Goal: Task Accomplishment & Management: Manage account settings

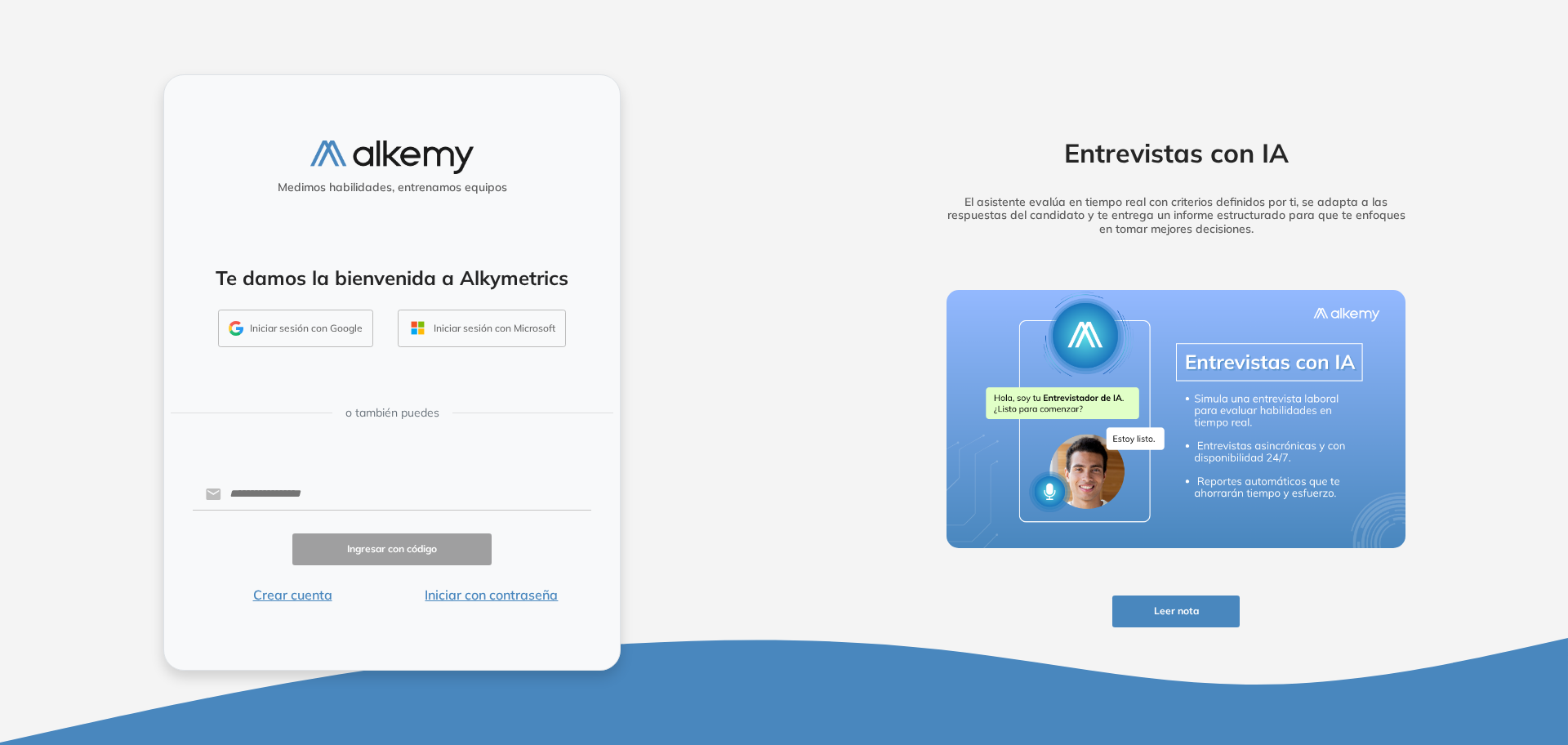
click at [324, 339] on button "Iniciar sesión con Google" at bounding box center [296, 329] width 155 height 38
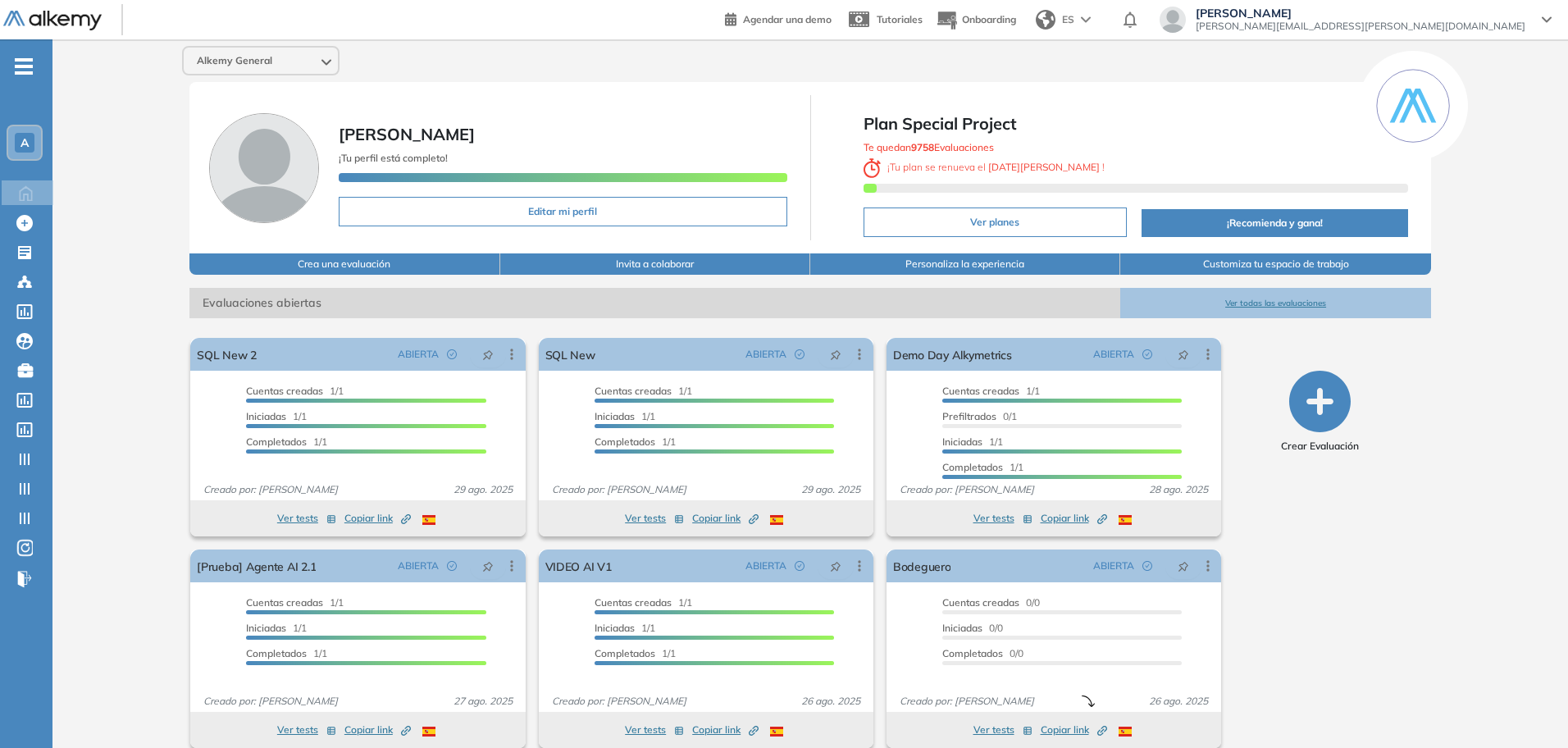
click at [33, 139] on div "A" at bounding box center [24, 143] width 20 height 20
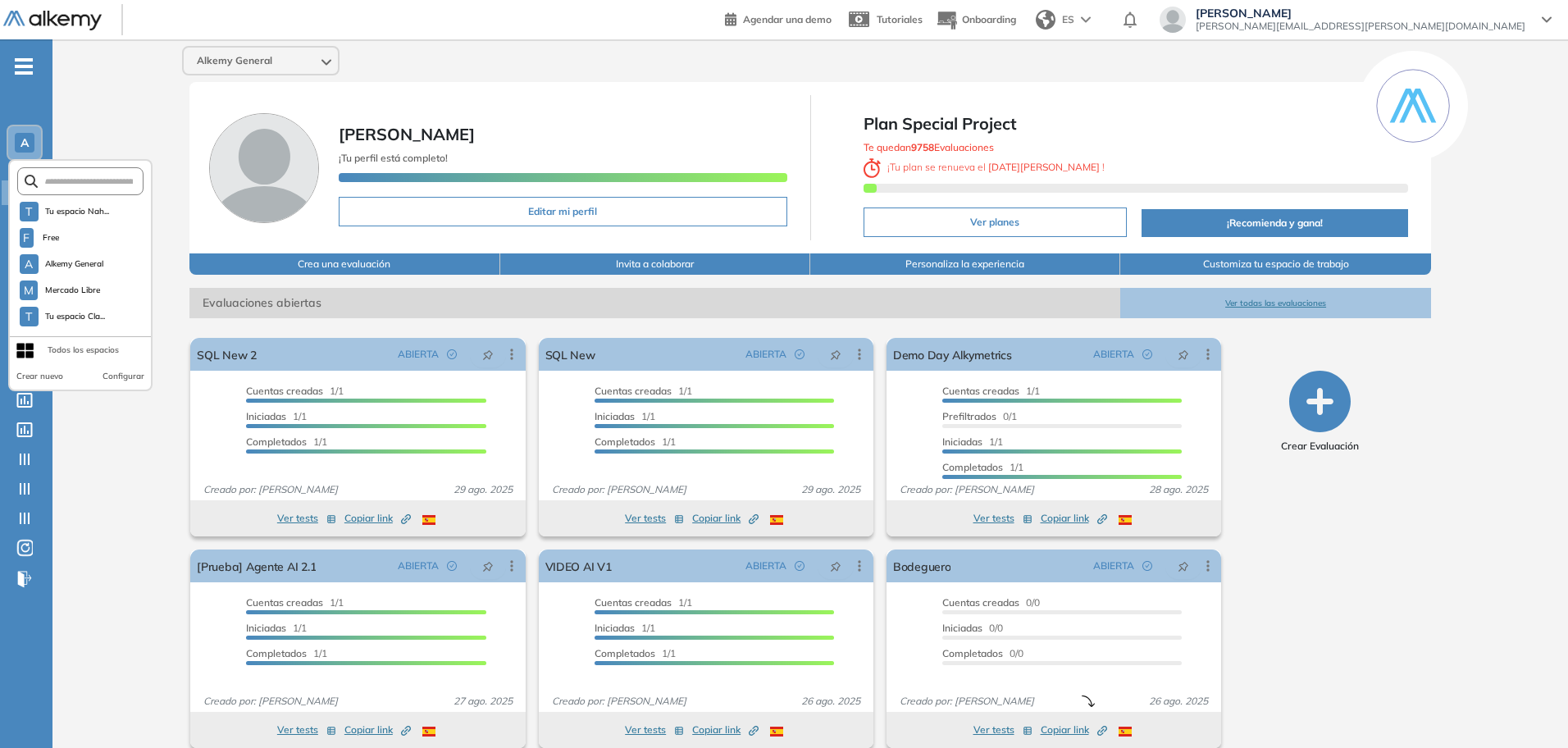
click at [33, 139] on div "A" at bounding box center [24, 143] width 20 height 20
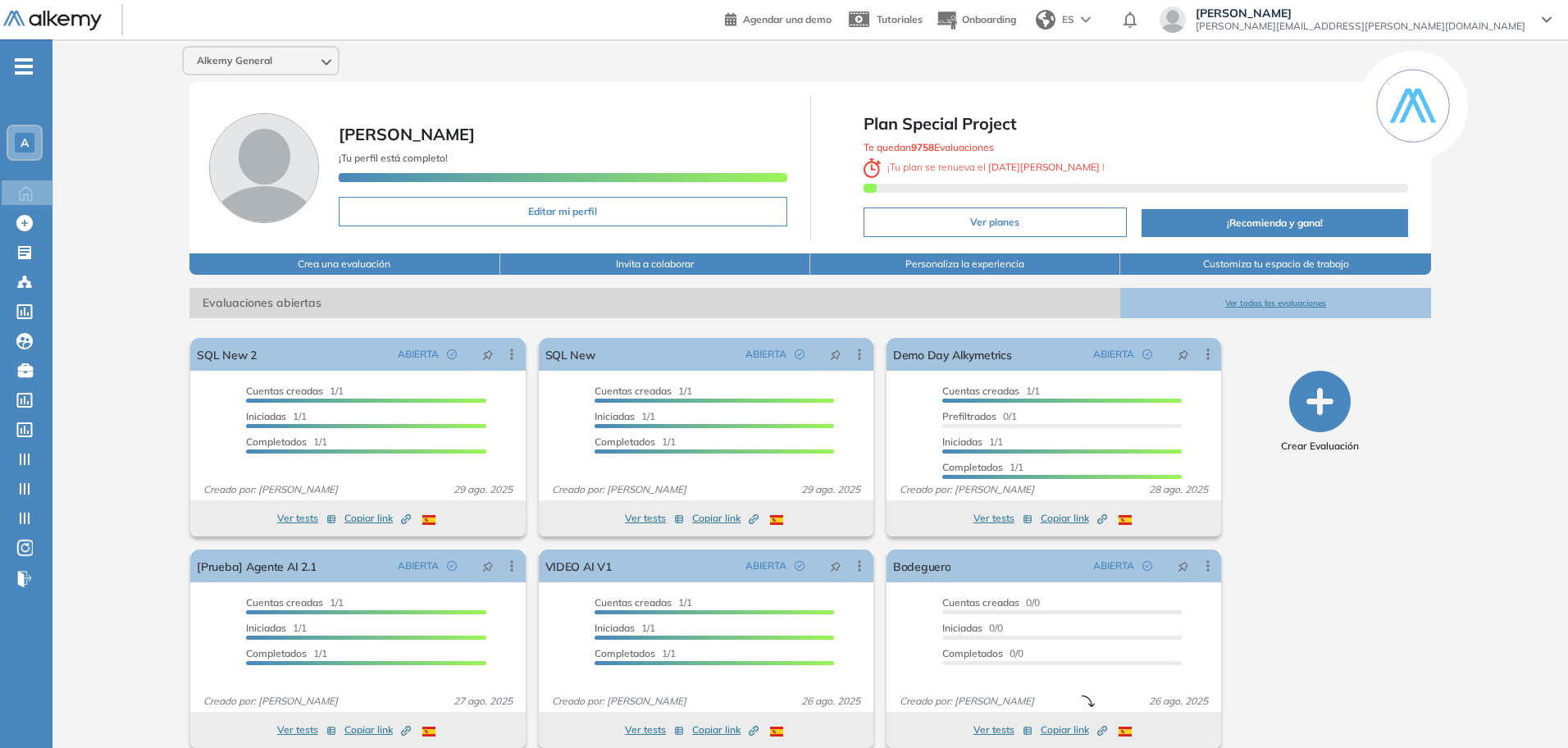
click at [1319, 393] on icon "button" at bounding box center [1320, 401] width 62 height 62
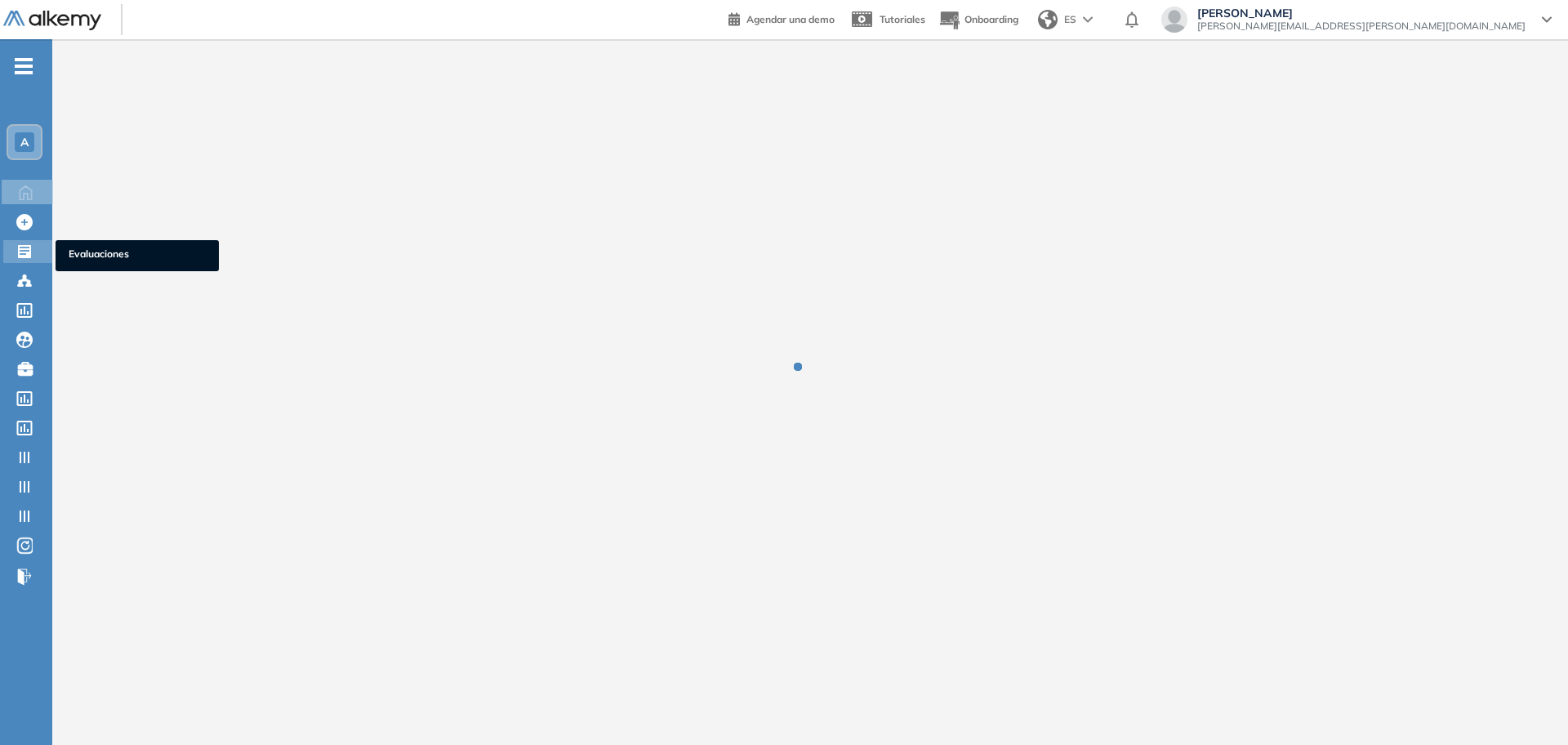
click at [33, 255] on div at bounding box center [26, 250] width 20 height 20
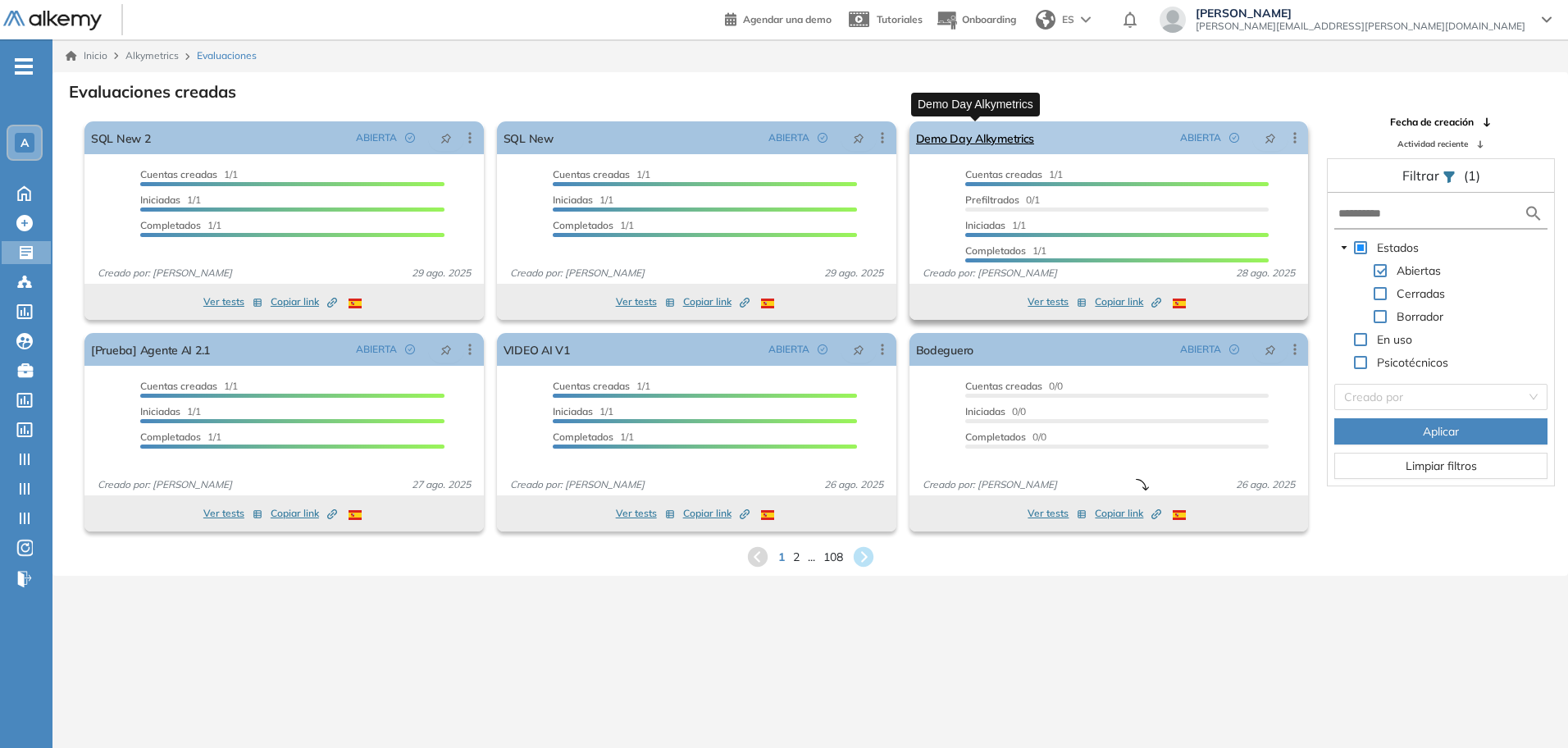
click at [976, 141] on link "Demo Day Alkymetrics" at bounding box center [975, 137] width 119 height 33
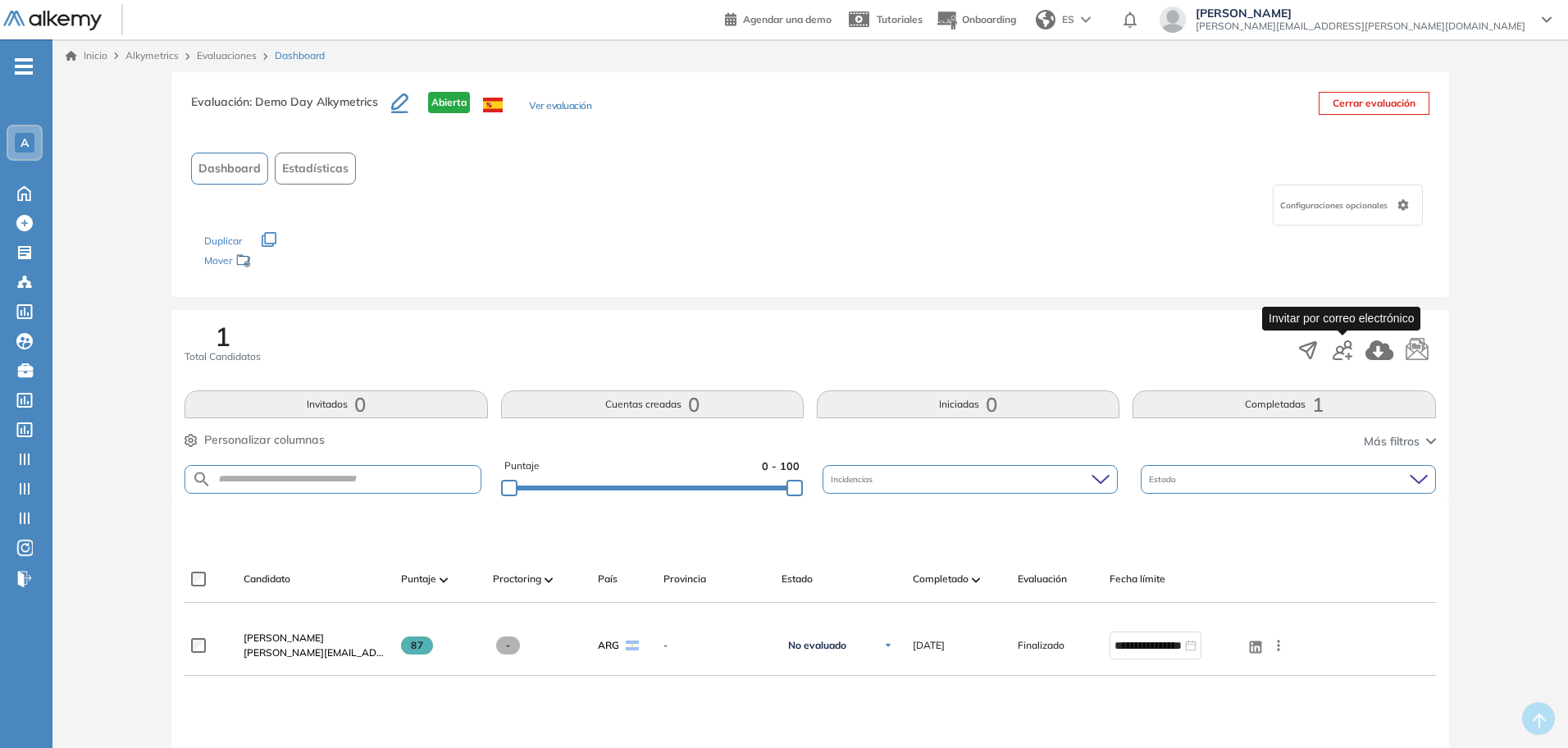
click at [1337, 356] on icon "button" at bounding box center [1343, 350] width 20 height 20
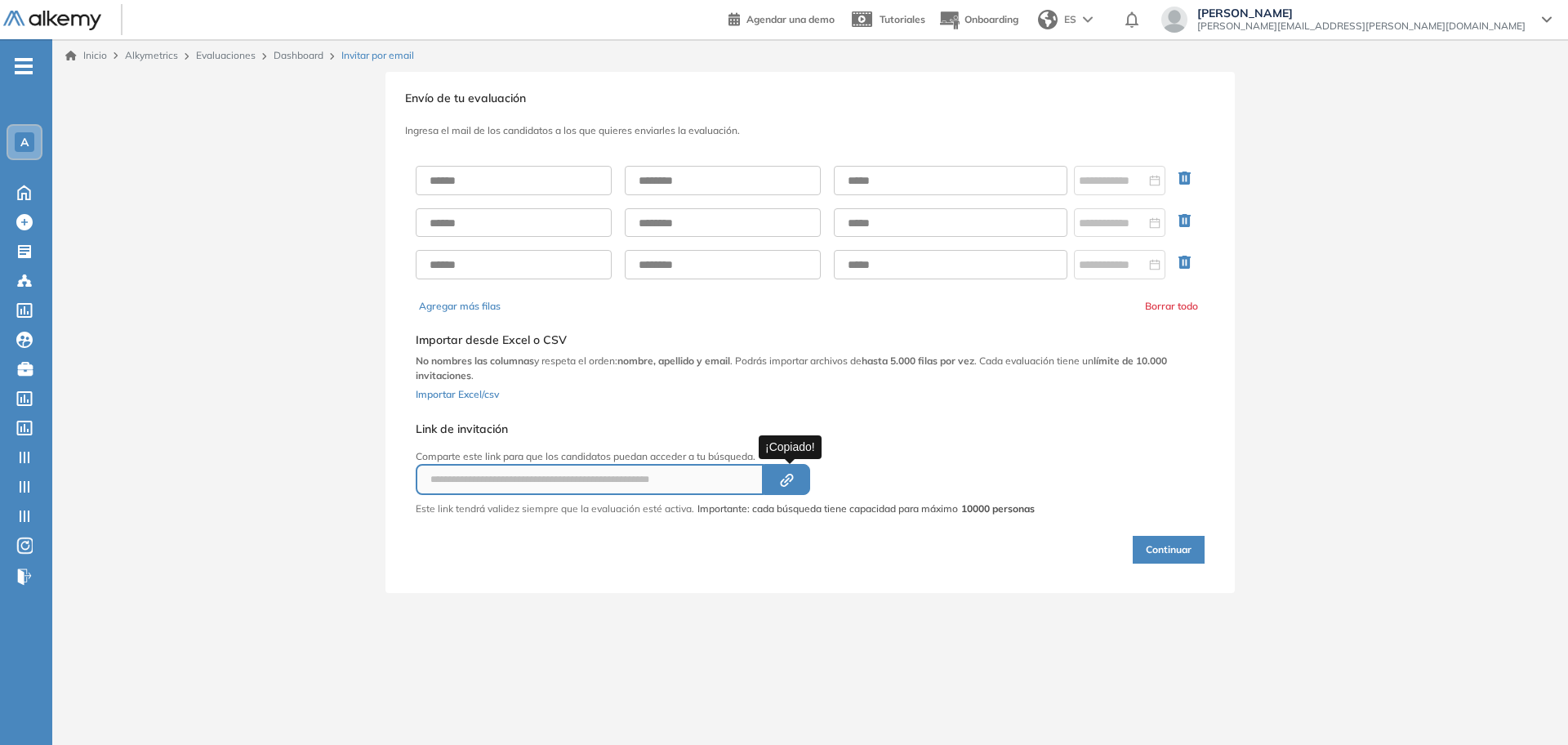
click at [786, 488] on button "Created by potrace 1.16, written by [PERSON_NAME] [DATE]-[DATE]" at bounding box center [787, 479] width 46 height 31
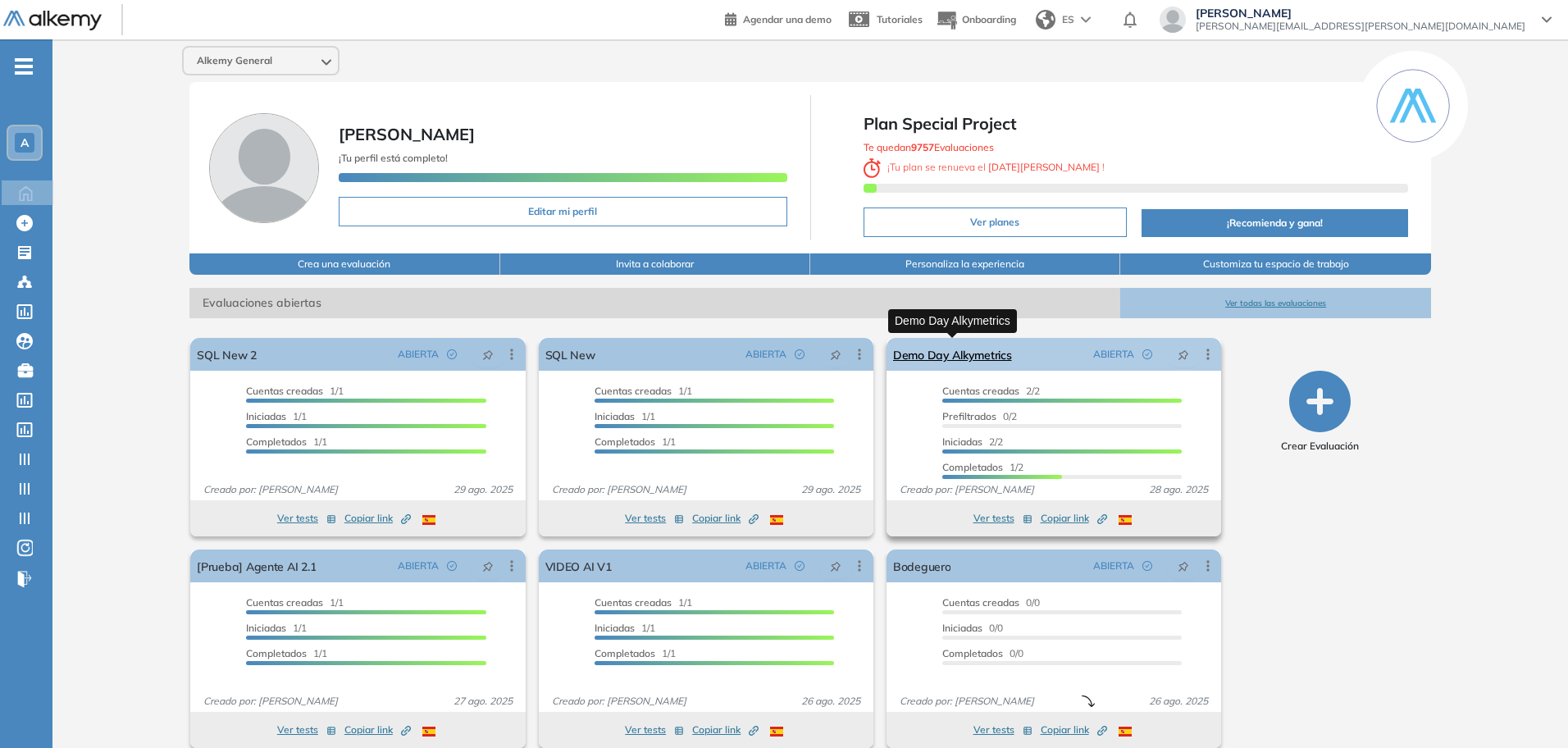
click at [945, 346] on link "Demo Day Alkymetrics" at bounding box center [953, 354] width 119 height 33
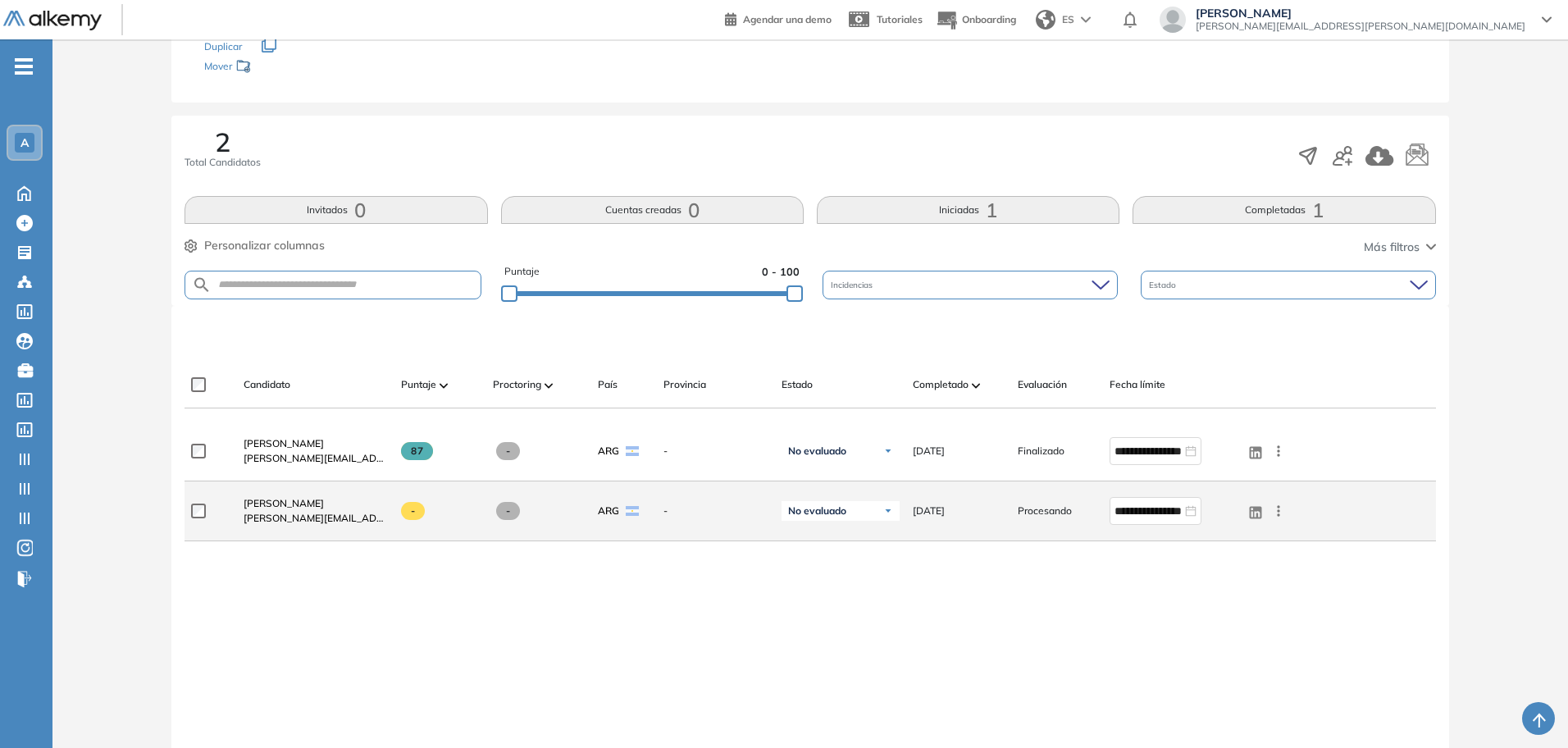
scroll to position [205, 0]
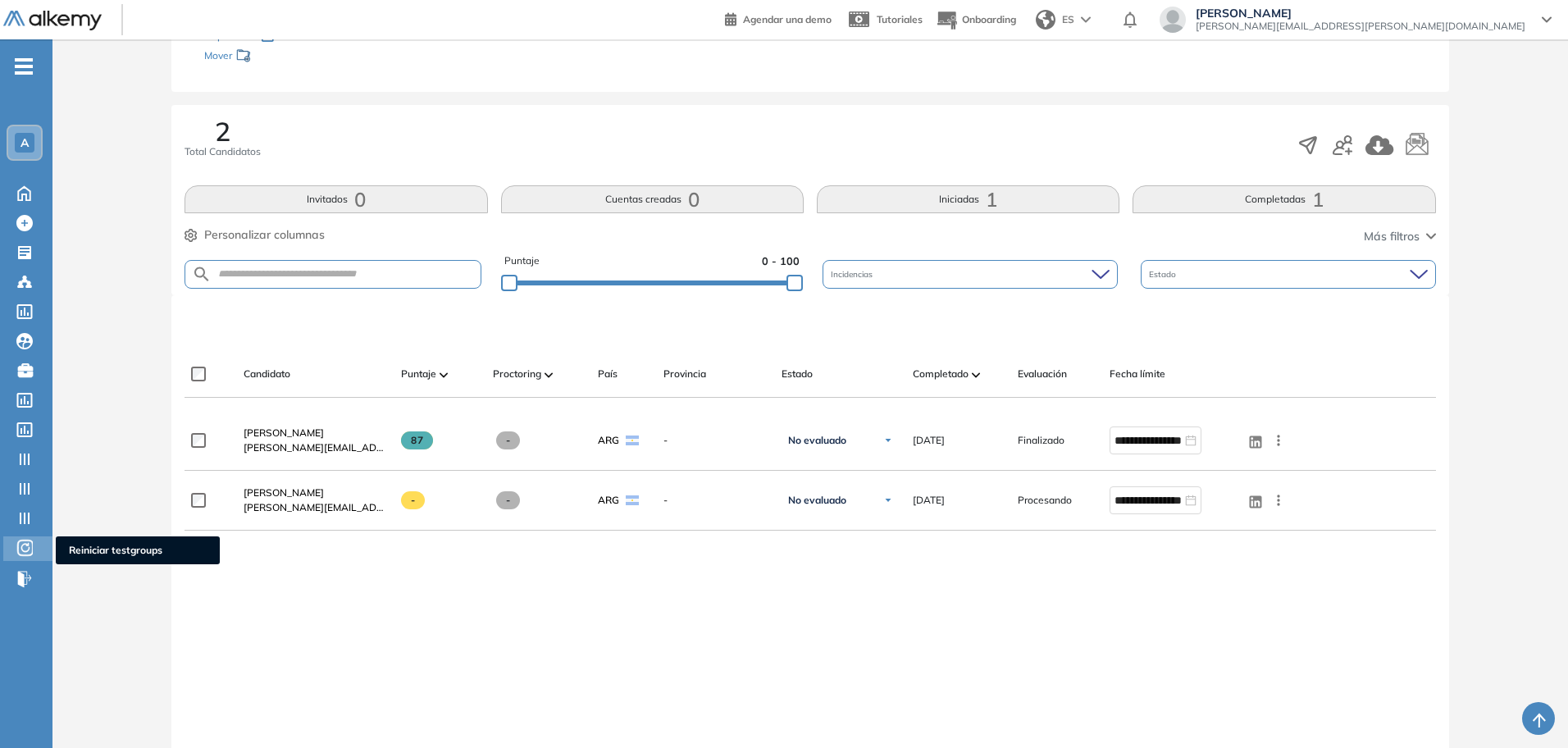
click at [29, 551] on icon at bounding box center [25, 547] width 8 height 9
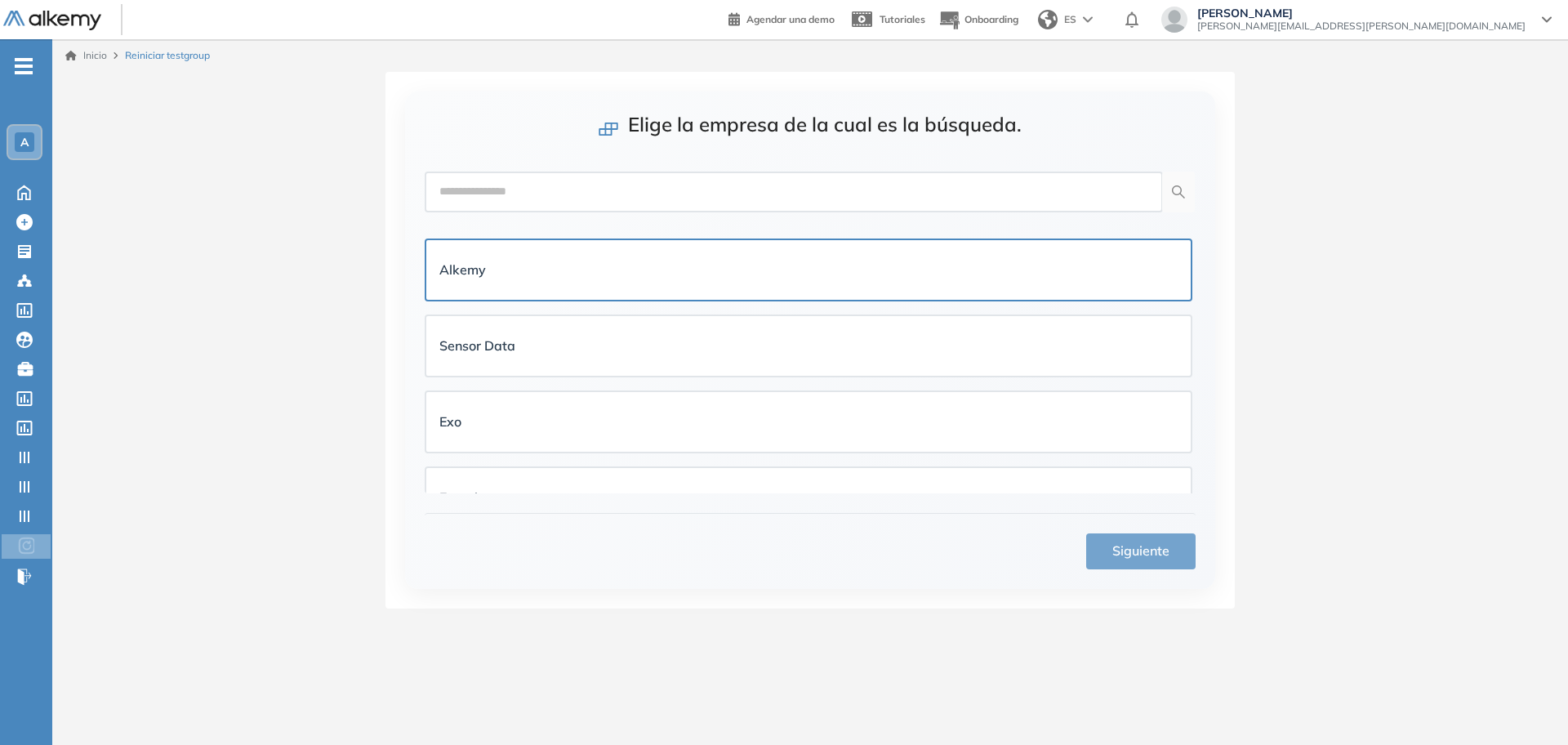
click at [647, 276] on div "Alkemy" at bounding box center [808, 270] width 738 height 21
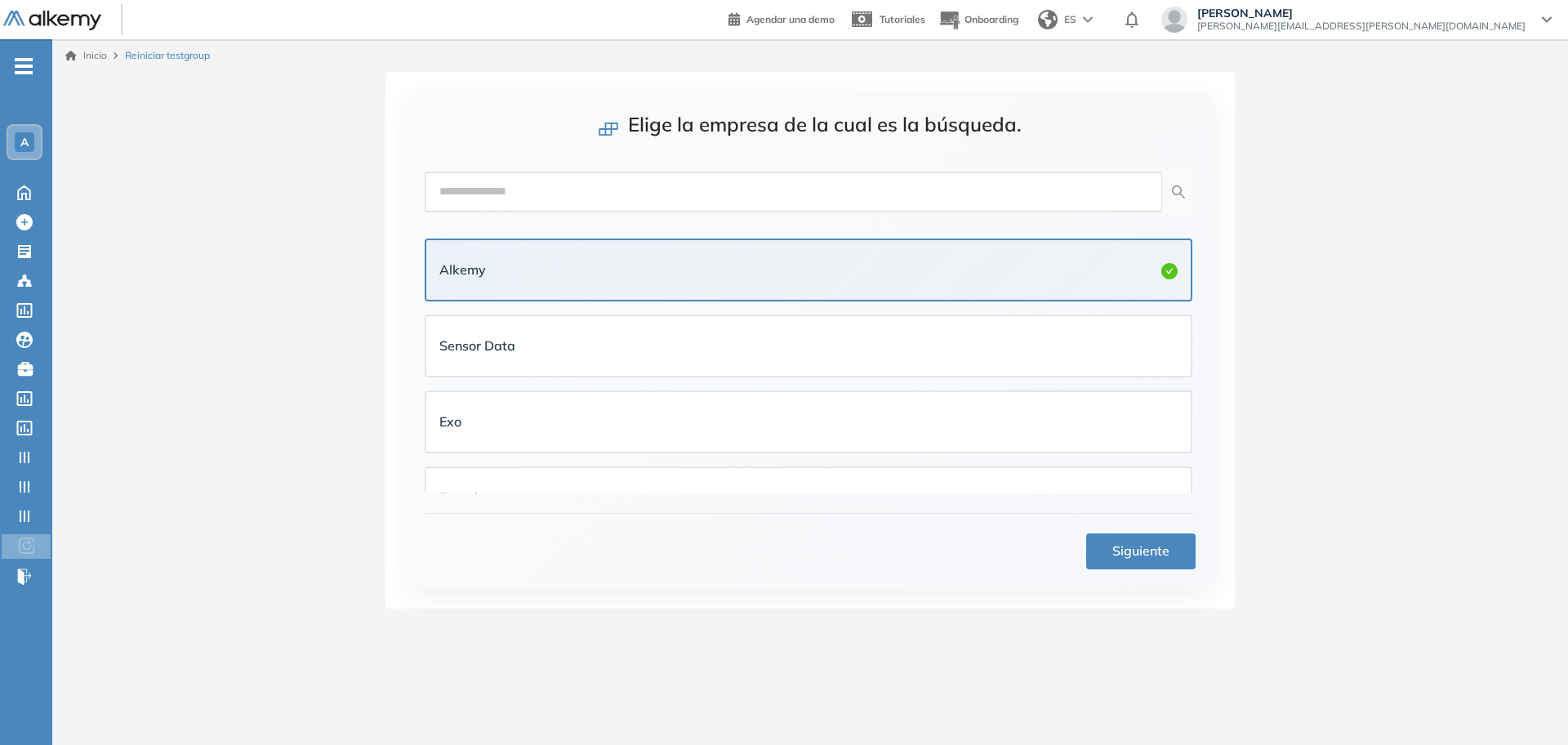
click at [1105, 552] on button "Siguiente" at bounding box center [1140, 551] width 110 height 36
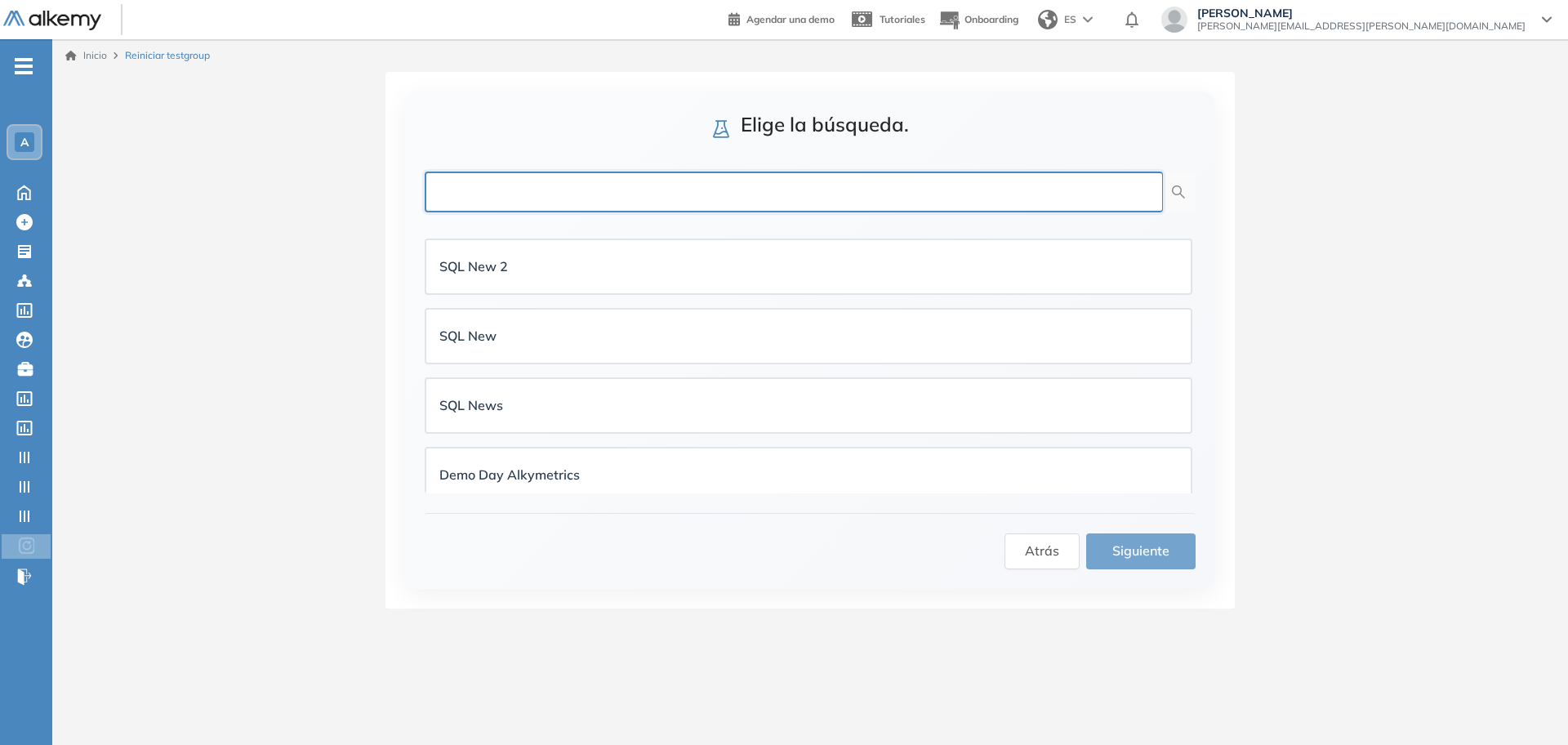
click at [790, 208] on input "text" at bounding box center [793, 192] width 738 height 41
type input "****"
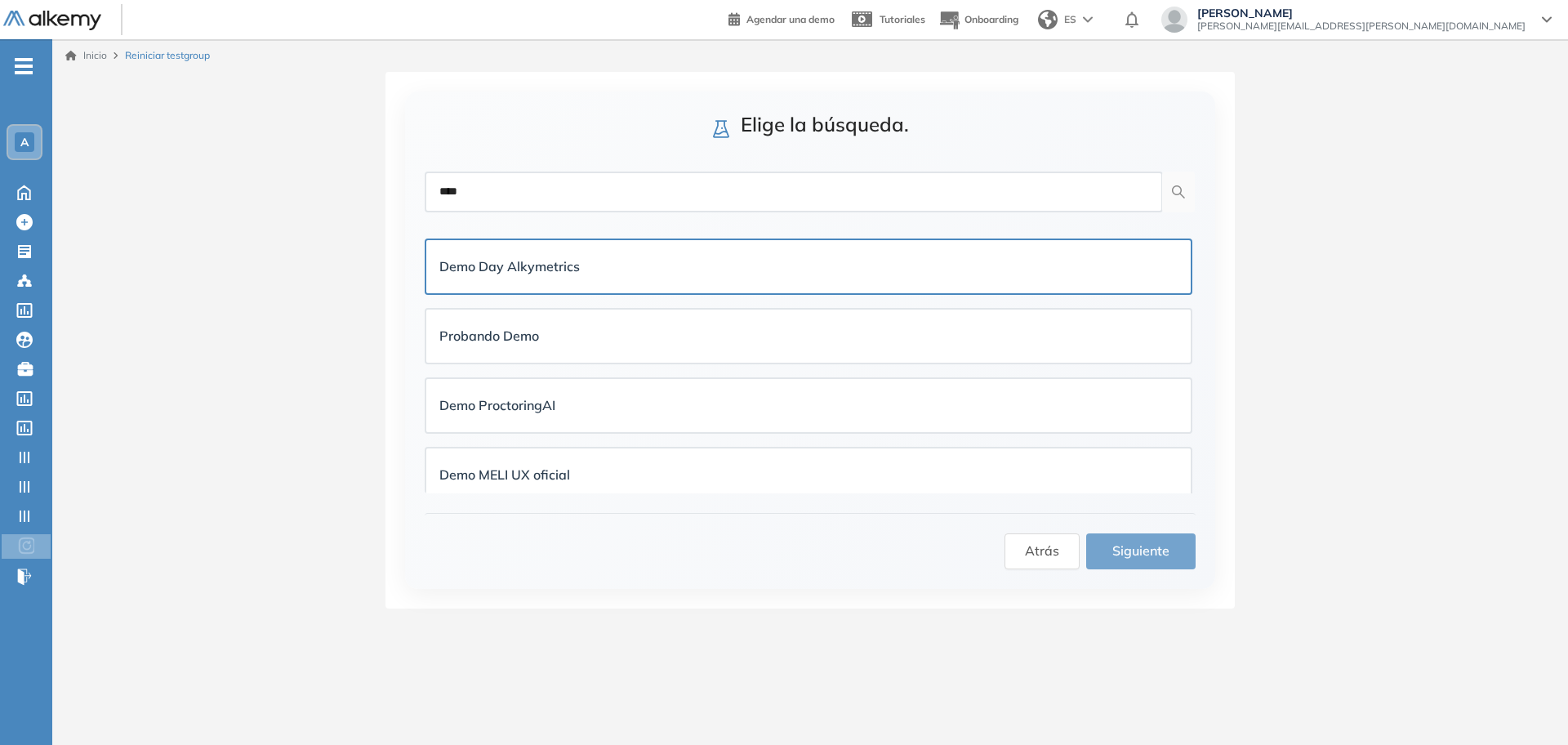
click at [671, 264] on div "Demo Day Alkymetrics" at bounding box center [808, 266] width 738 height 21
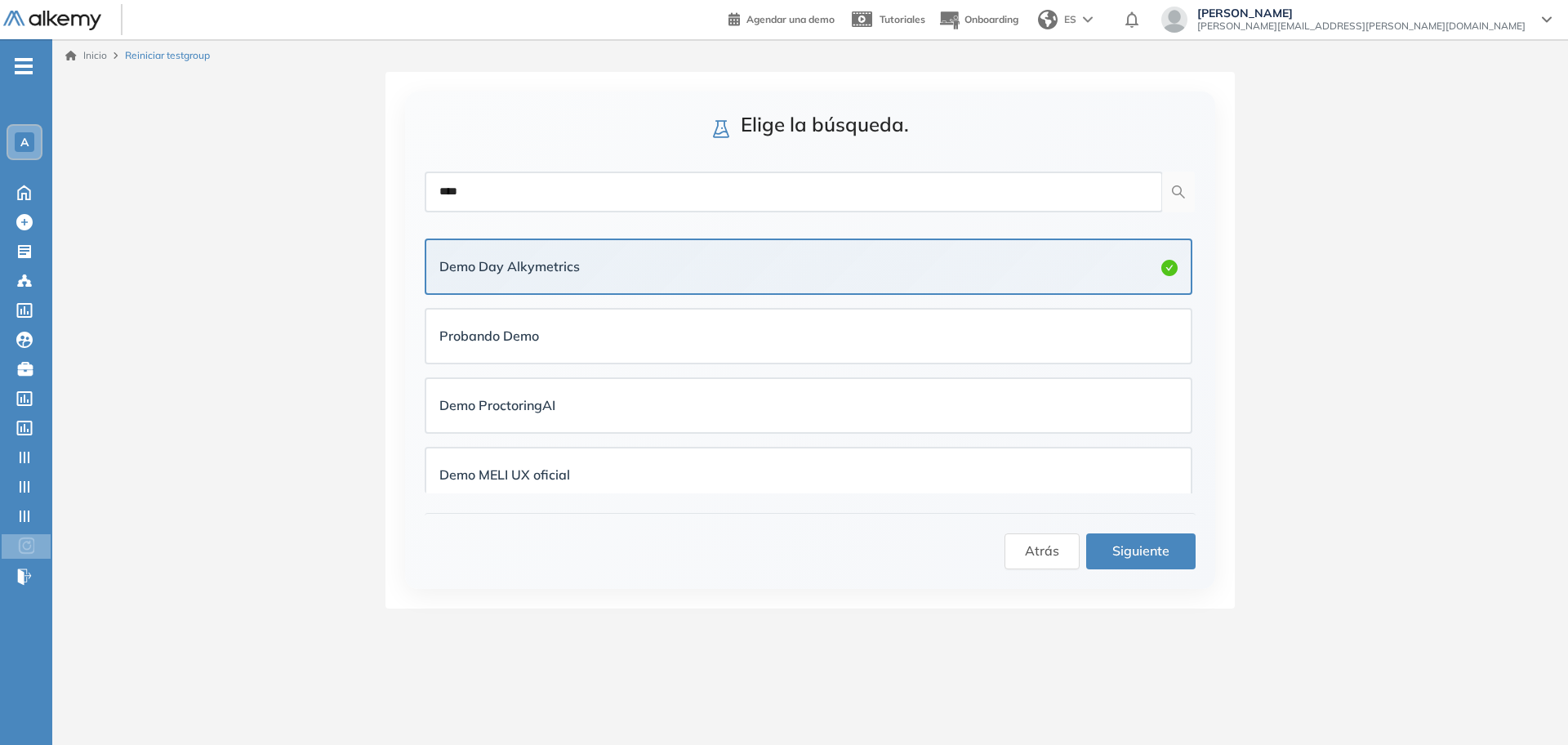
click at [1173, 553] on button "Siguiente" at bounding box center [1140, 551] width 110 height 36
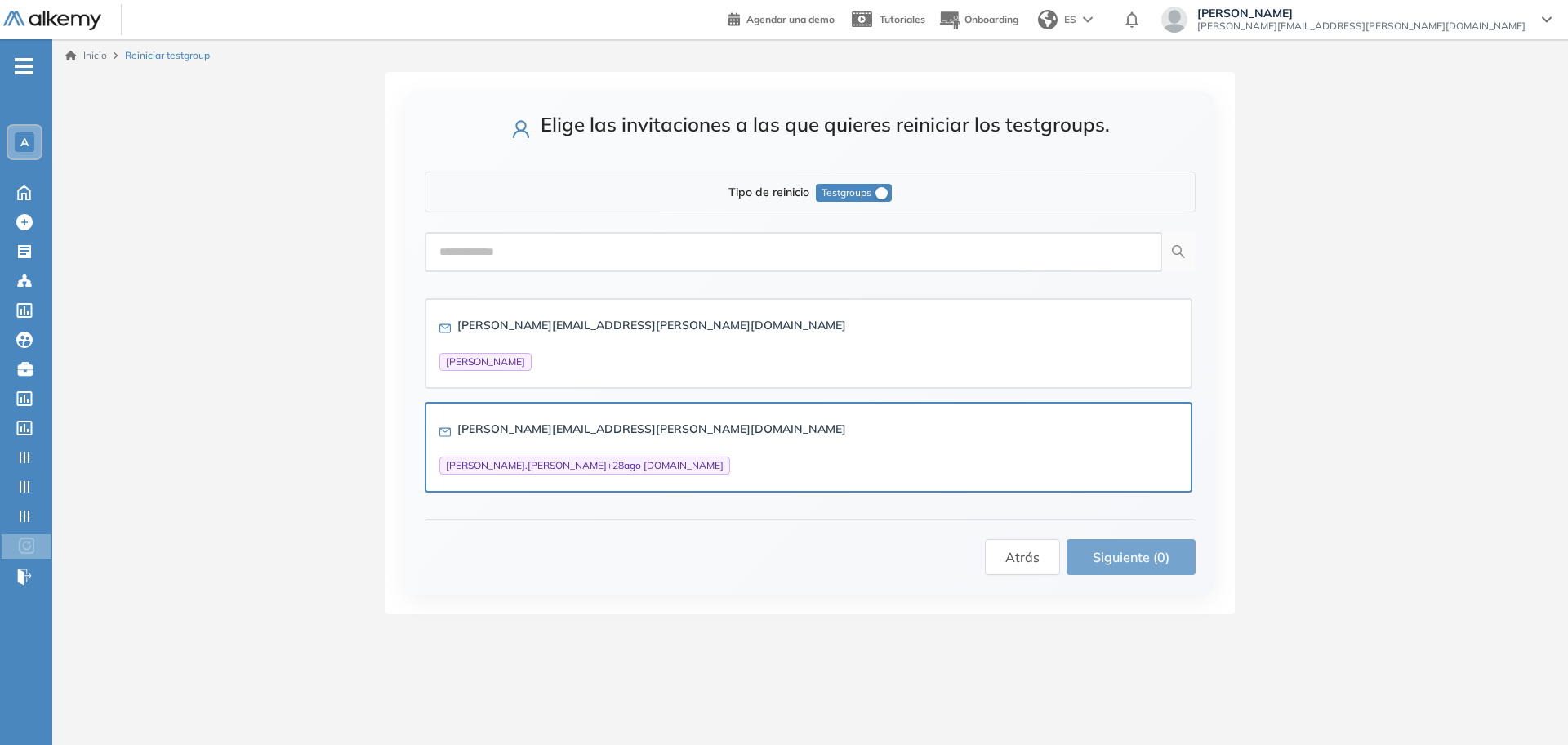
drag, startPoint x: 607, startPoint y: 332, endPoint x: 849, endPoint y: 452, distance: 270.1
click at [608, 331] on div "nahuel.manero@alkemy.org Nahuel Manero" at bounding box center [808, 343] width 738 height 54
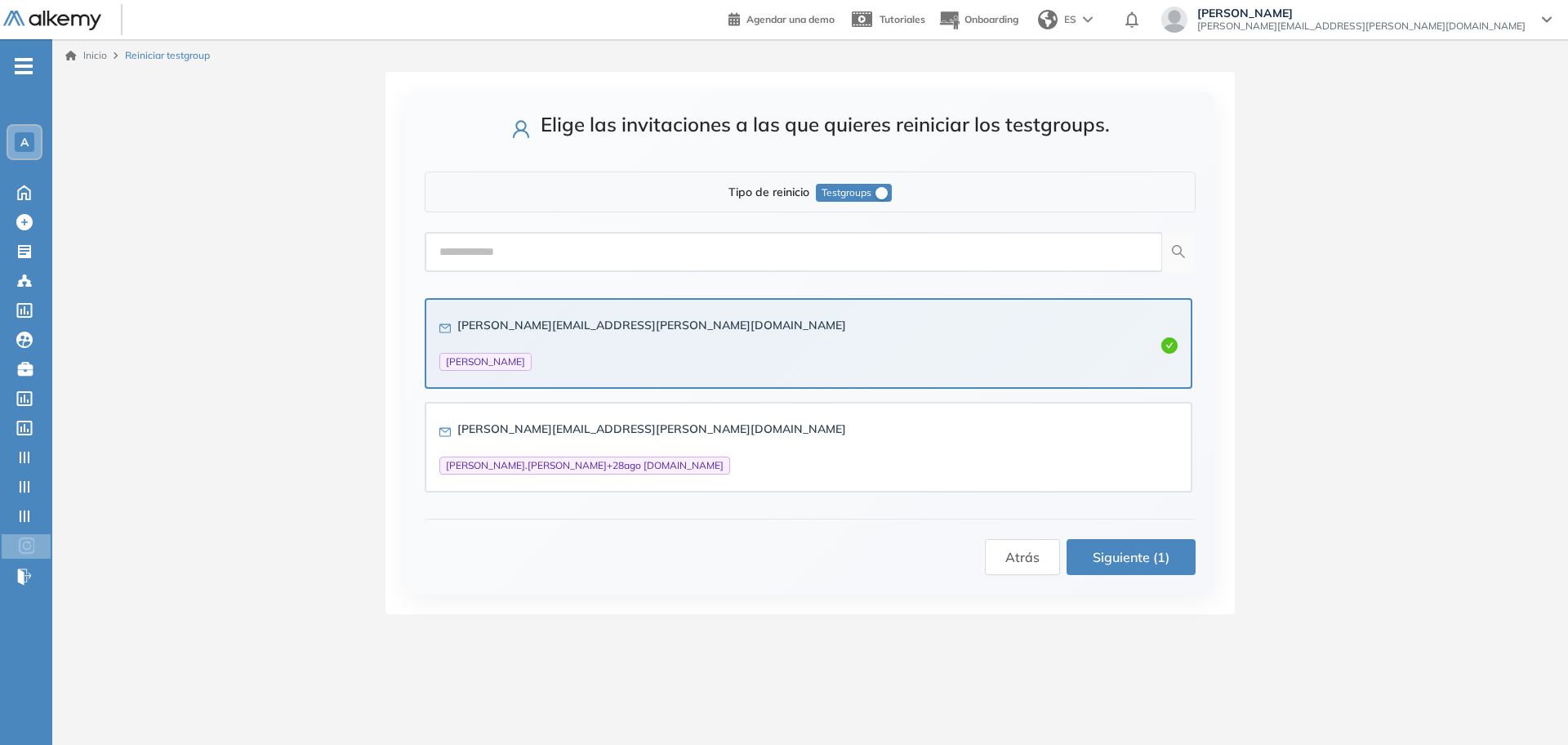
click at [1139, 565] on span "Siguiente (1)" at bounding box center [1130, 557] width 77 height 21
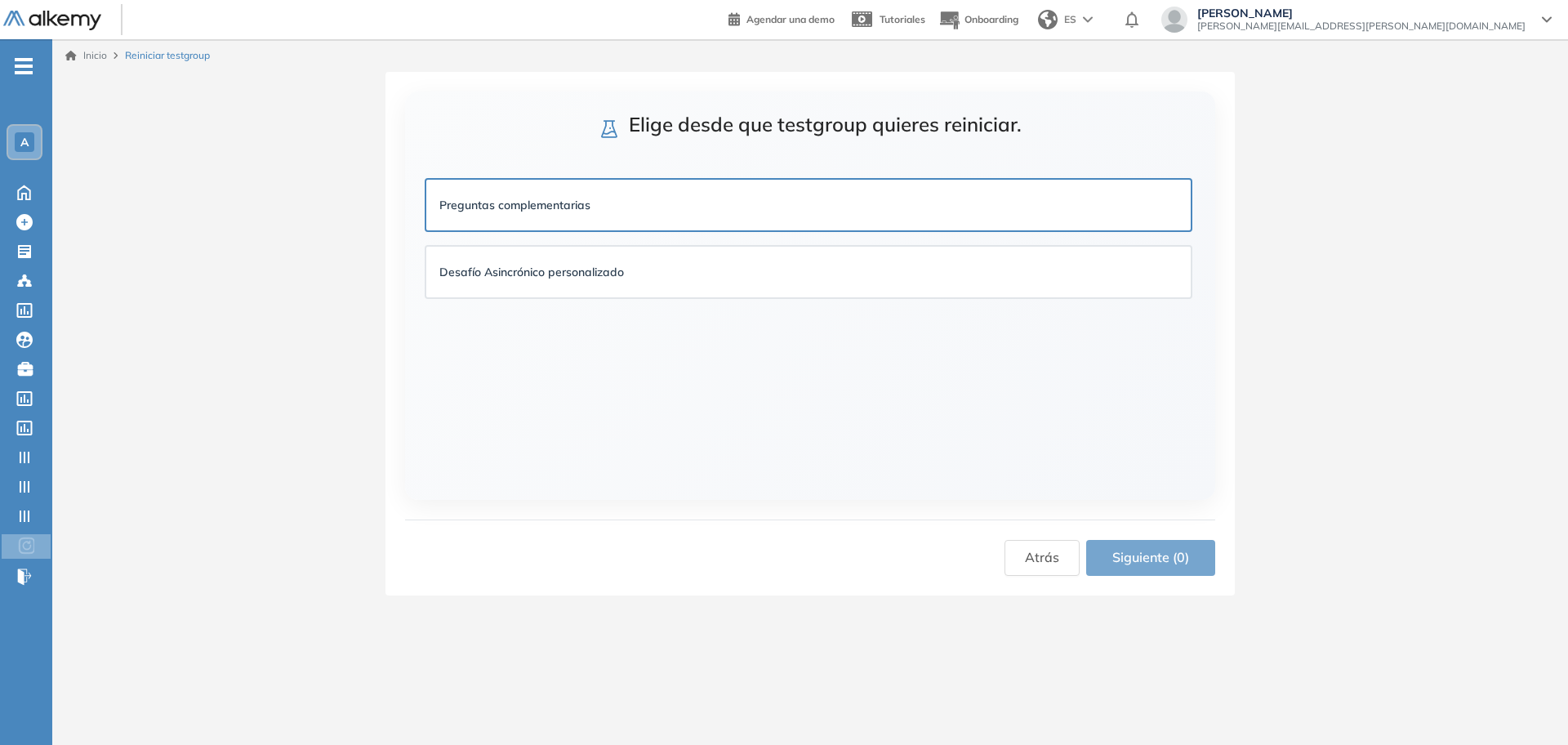
click at [658, 206] on div "Preguntas complementarias" at bounding box center [808, 205] width 738 height 18
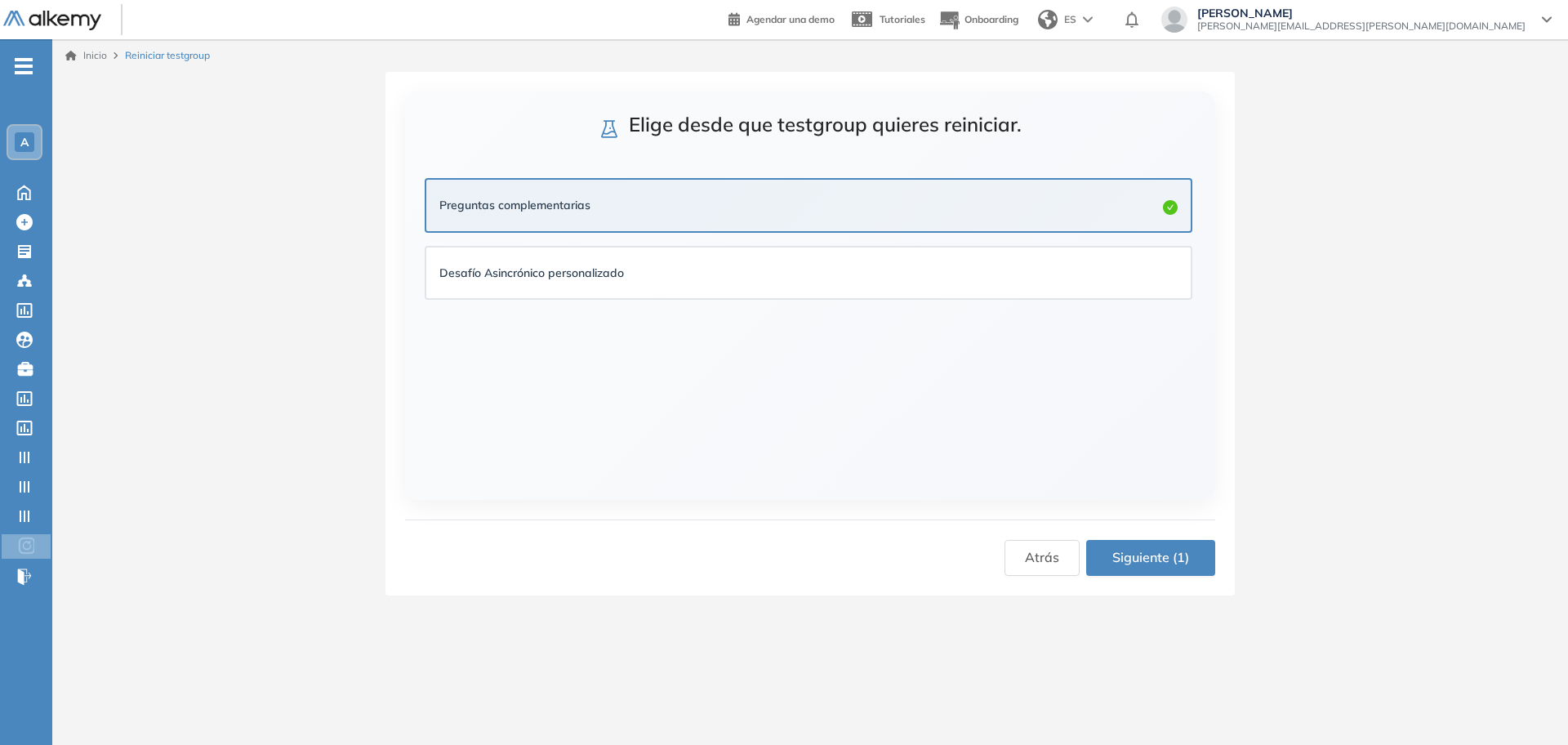
click at [1110, 572] on button "Siguiente (1)" at bounding box center [1150, 557] width 129 height 36
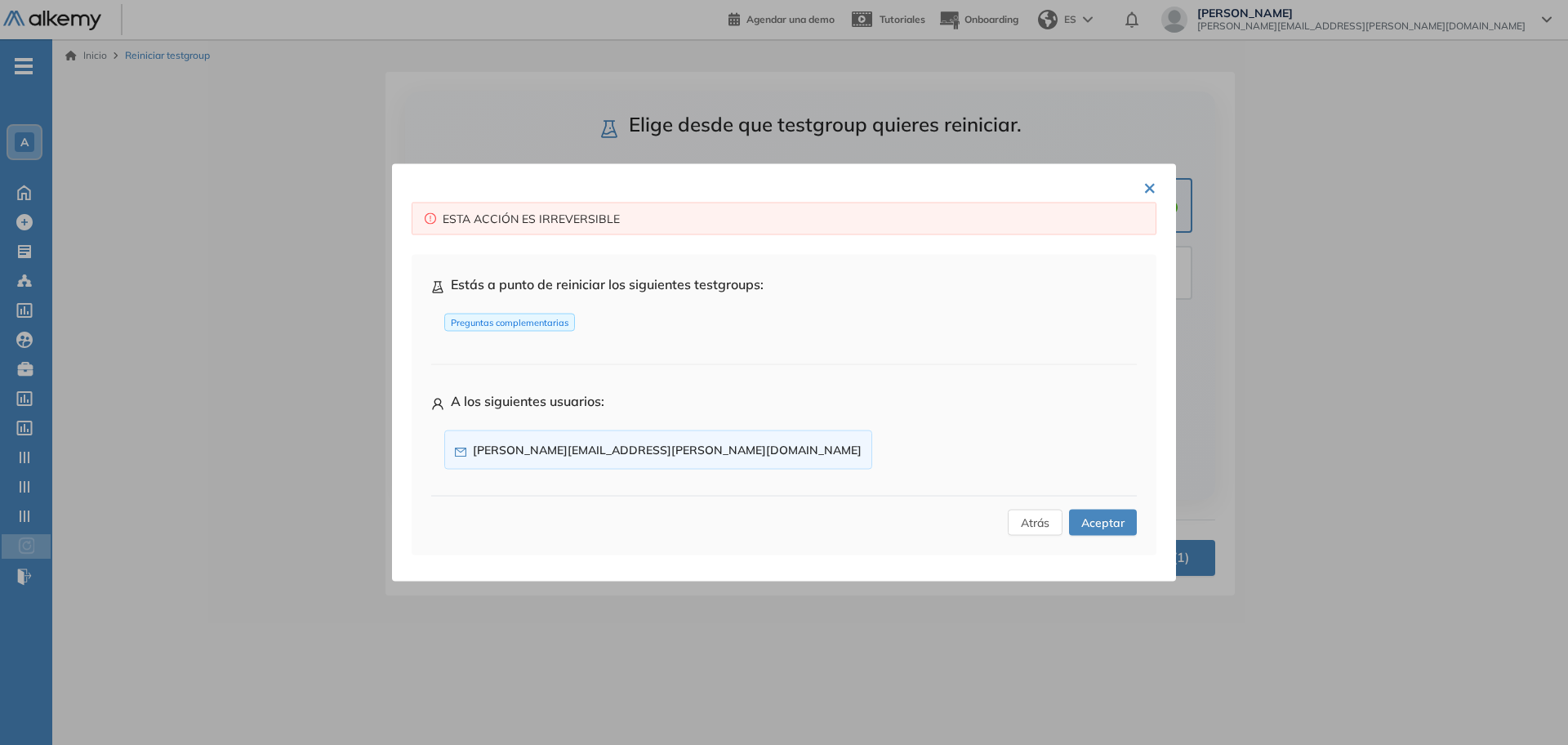
click at [1100, 524] on span "Aceptar" at bounding box center [1103, 523] width 43 height 18
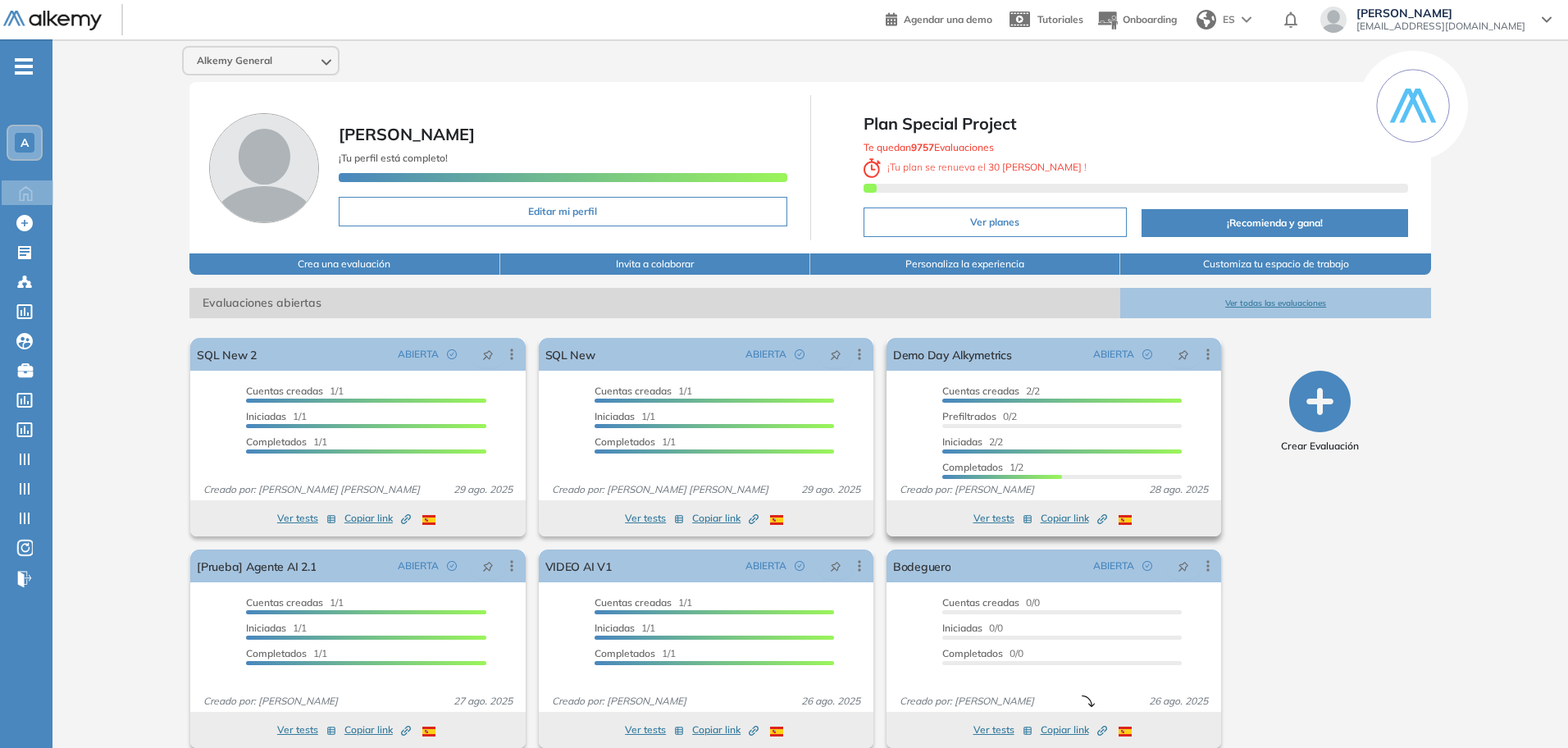
click at [1050, 526] on button "Copiar link Created by potrace 1.16, written by Peter Selinger 2001-2019" at bounding box center [1074, 518] width 66 height 20
click at [1495, 13] on span "Nahuel Manero" at bounding box center [1441, 13] width 169 height 13
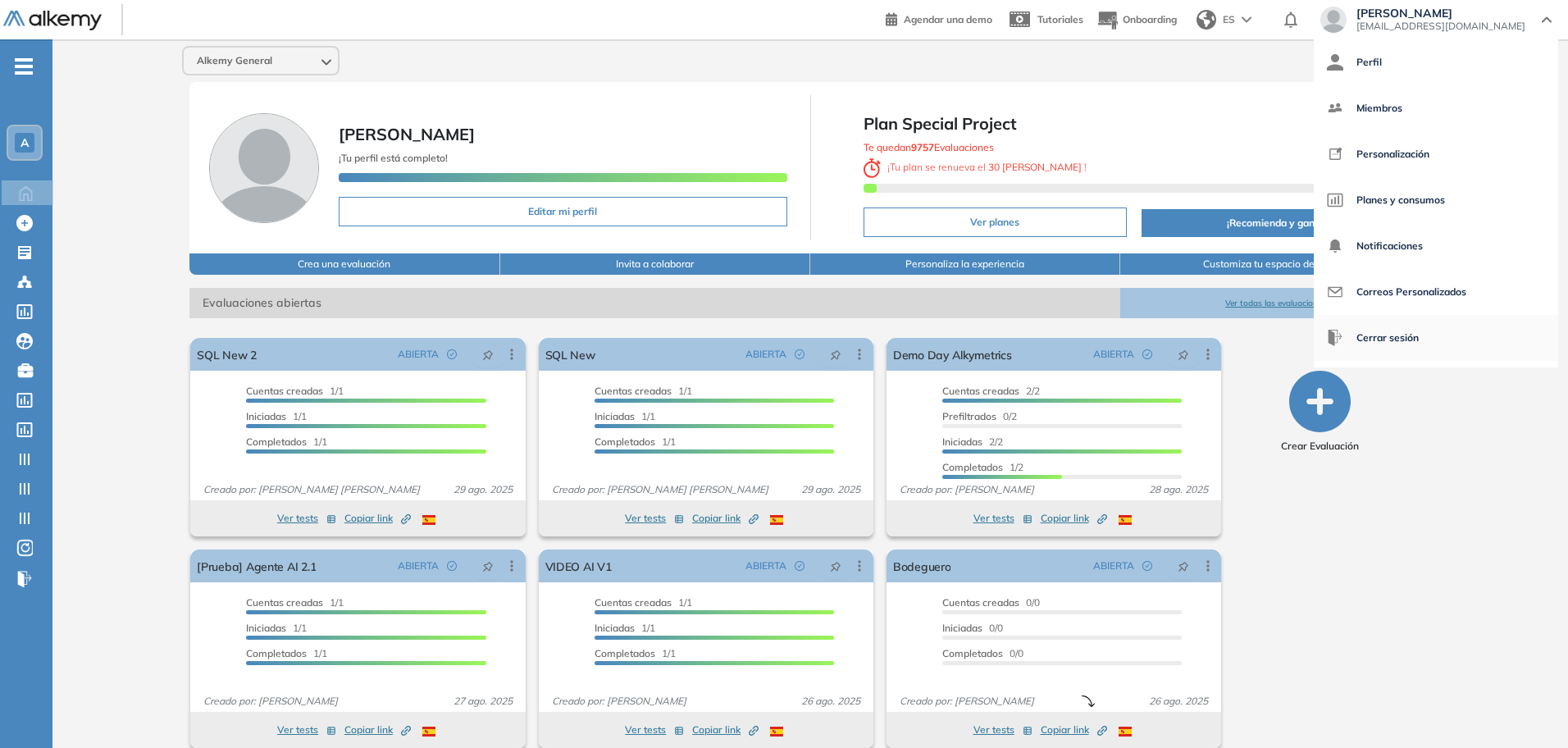
click at [1412, 332] on span "Cerrar sesión" at bounding box center [1387, 338] width 62 height 39
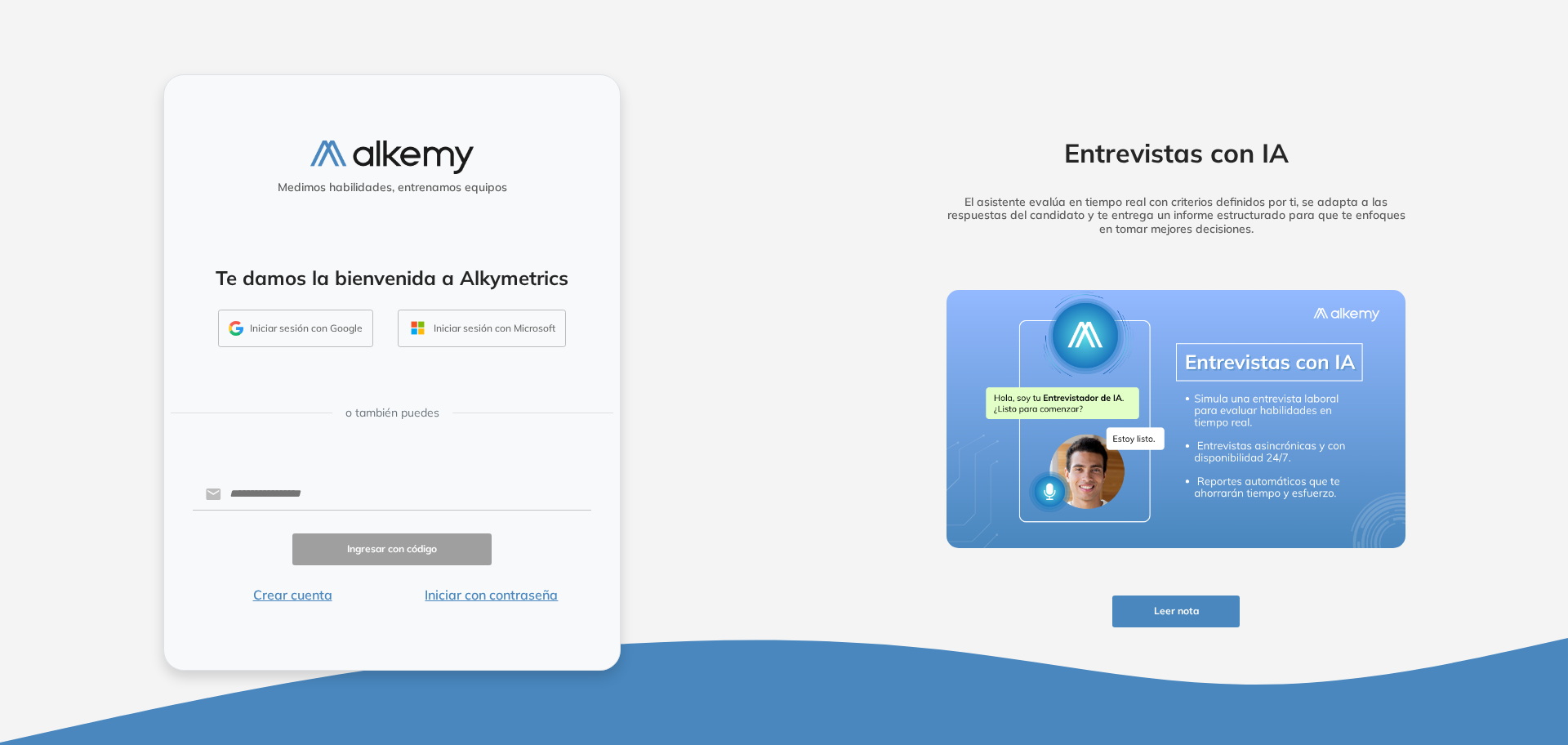
click at [331, 335] on button "Iniciar sesión con Google" at bounding box center [296, 329] width 155 height 38
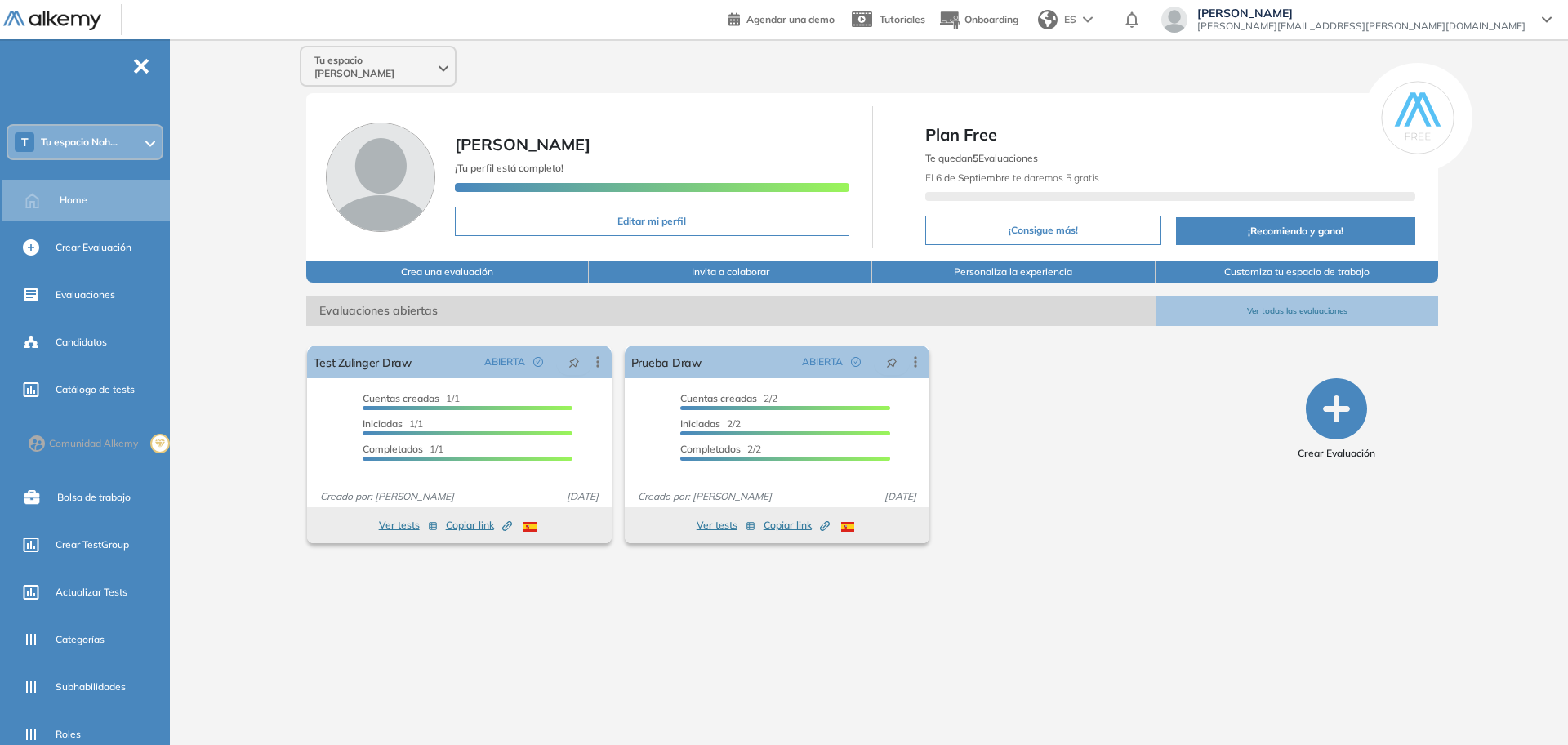
click at [133, 142] on div "T Tu espacio Nah..." at bounding box center [85, 142] width 154 height 33
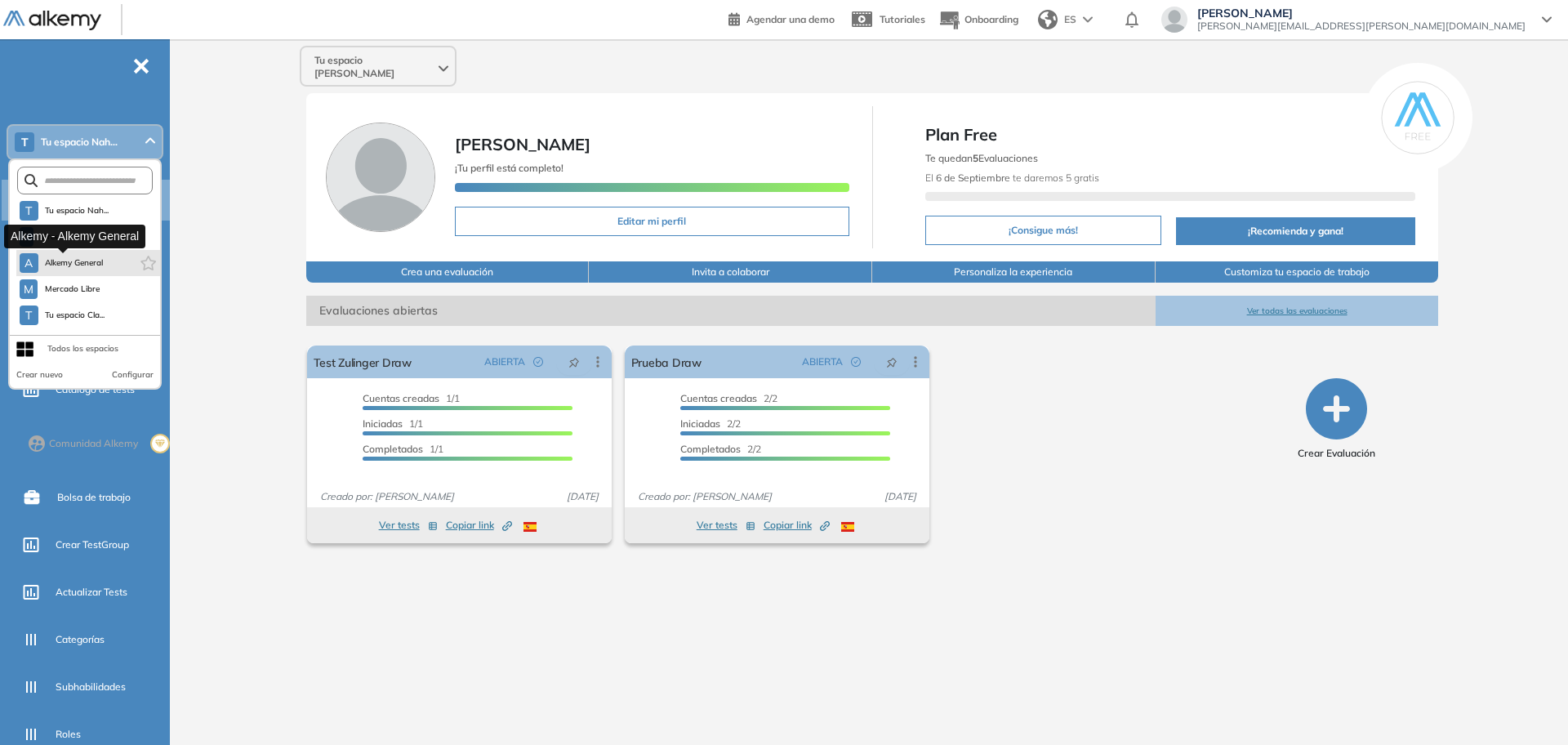
click at [69, 254] on button "A Alkemy General" at bounding box center [62, 263] width 84 height 20
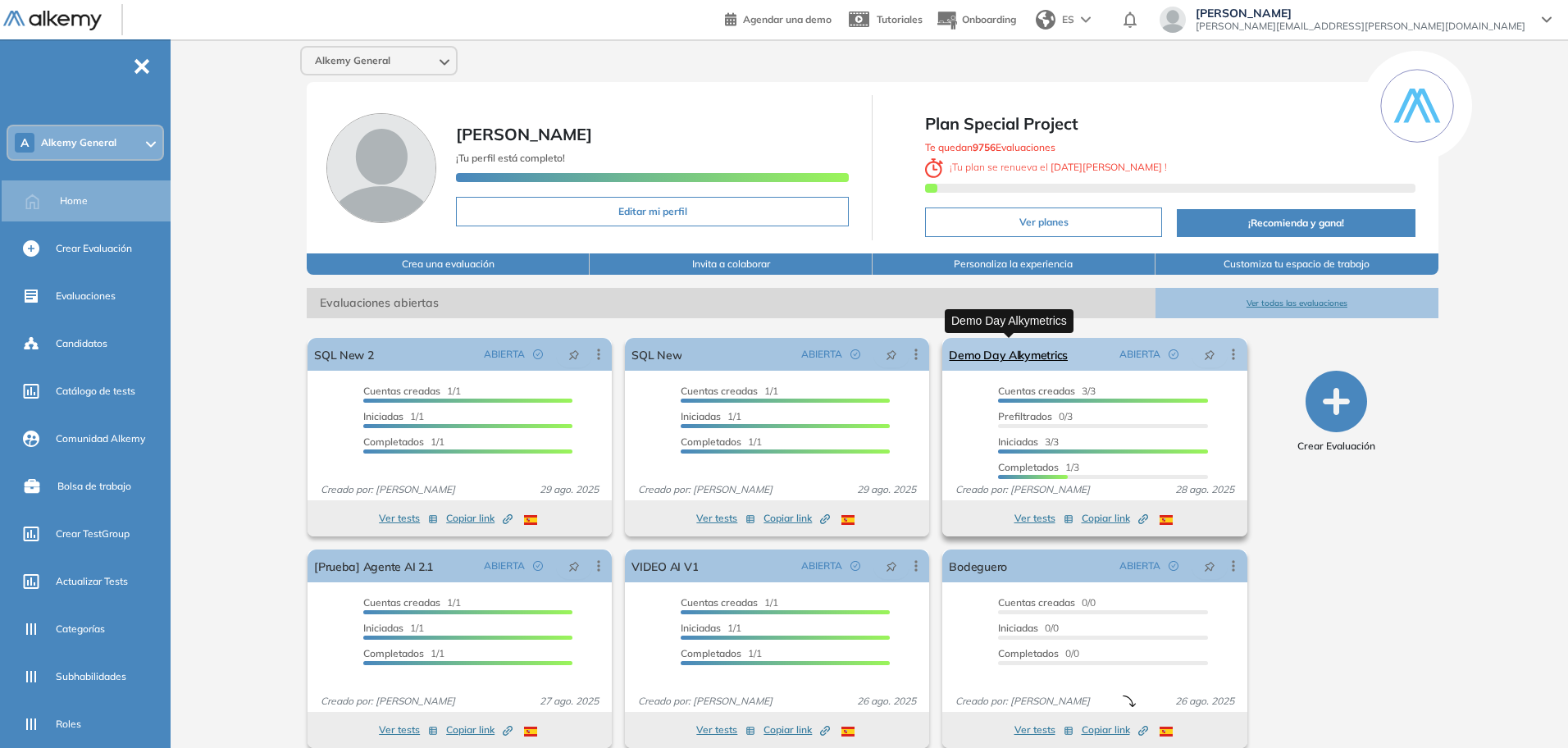
click at [1049, 355] on link "Demo Day Alkymetrics" at bounding box center [1008, 354] width 119 height 33
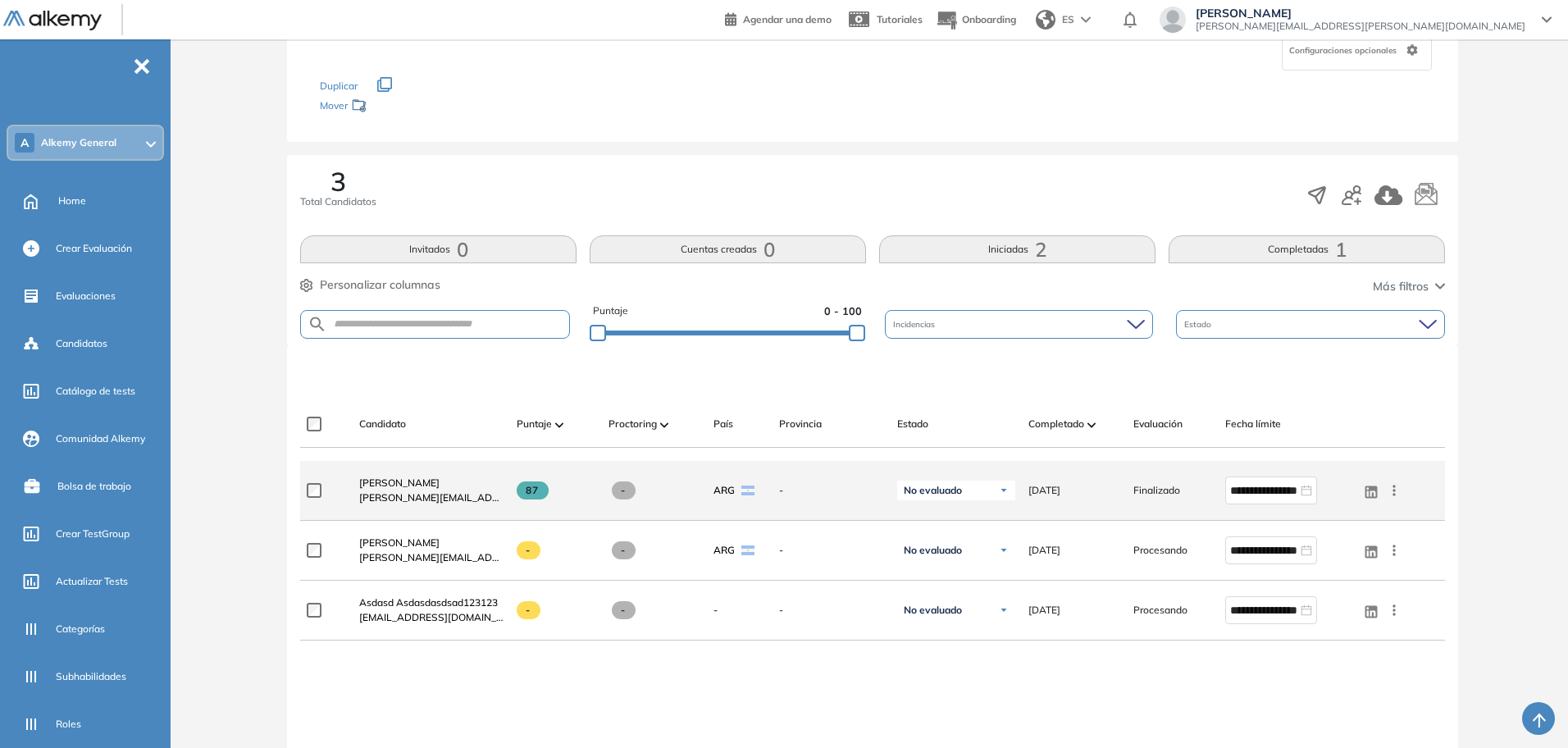
scroll to position [205, 0]
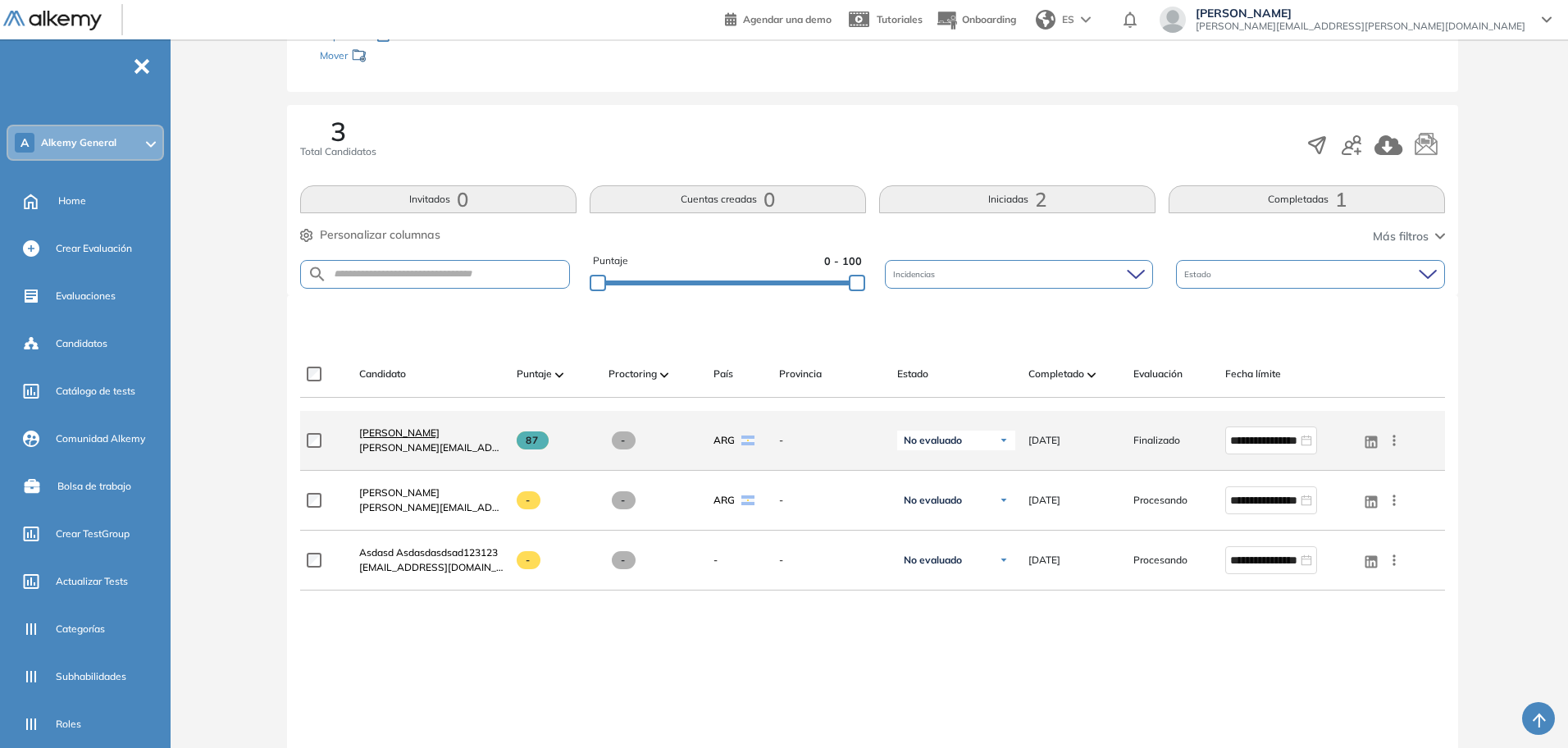
click at [383, 430] on span "[PERSON_NAME]" at bounding box center [399, 432] width 81 height 13
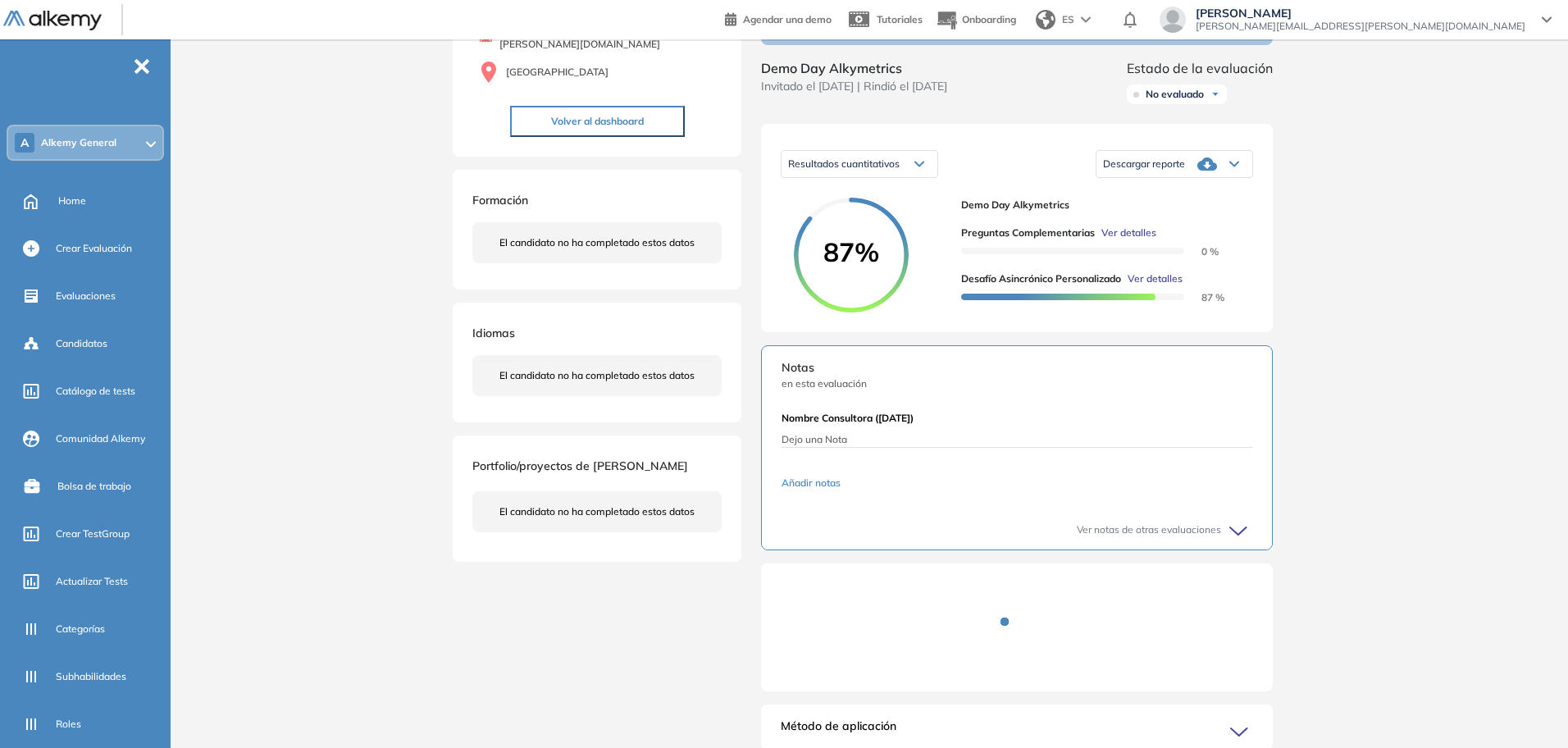
scroll to position [205, 0]
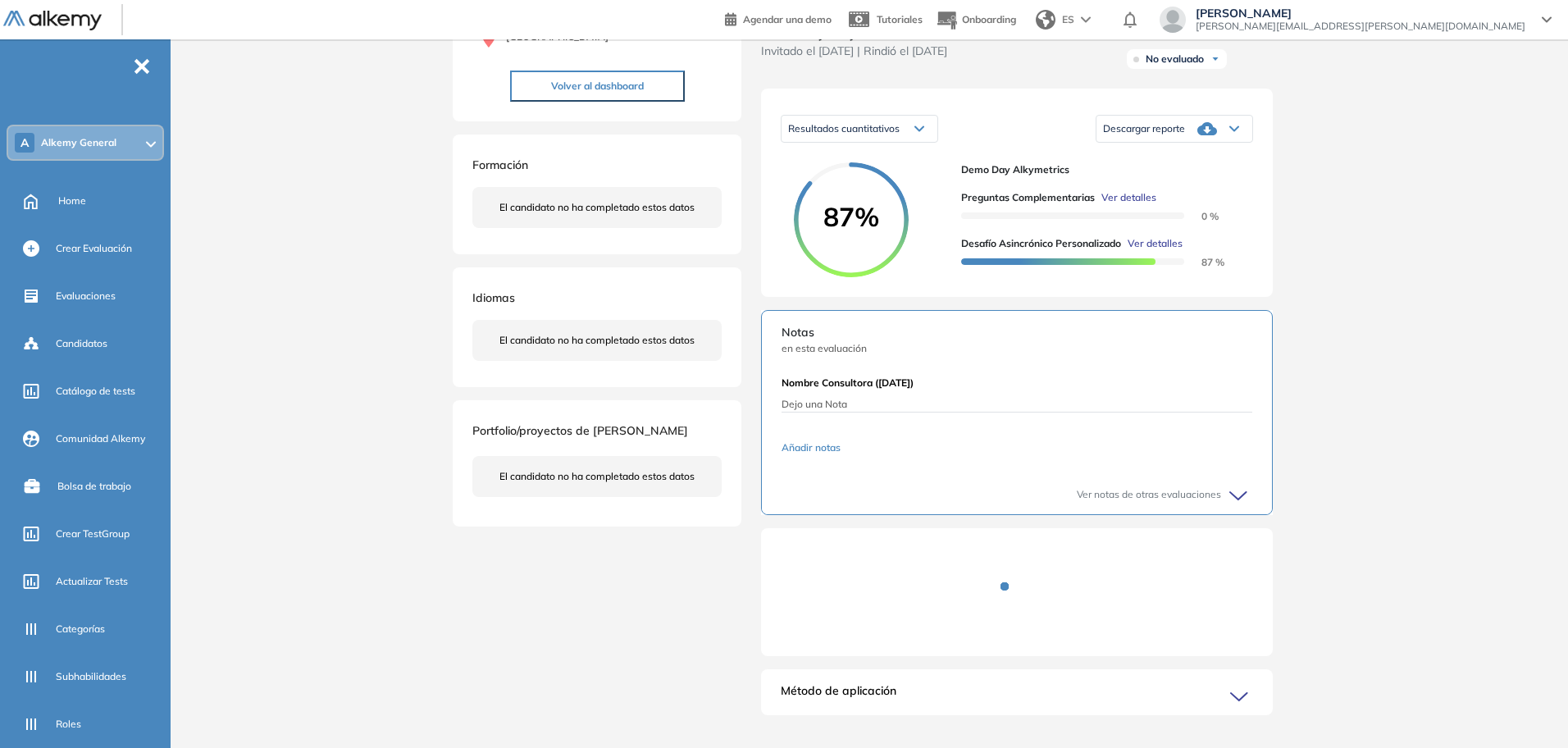
click at [1146, 251] on span "Ver detalles" at bounding box center [1154, 243] width 55 height 14
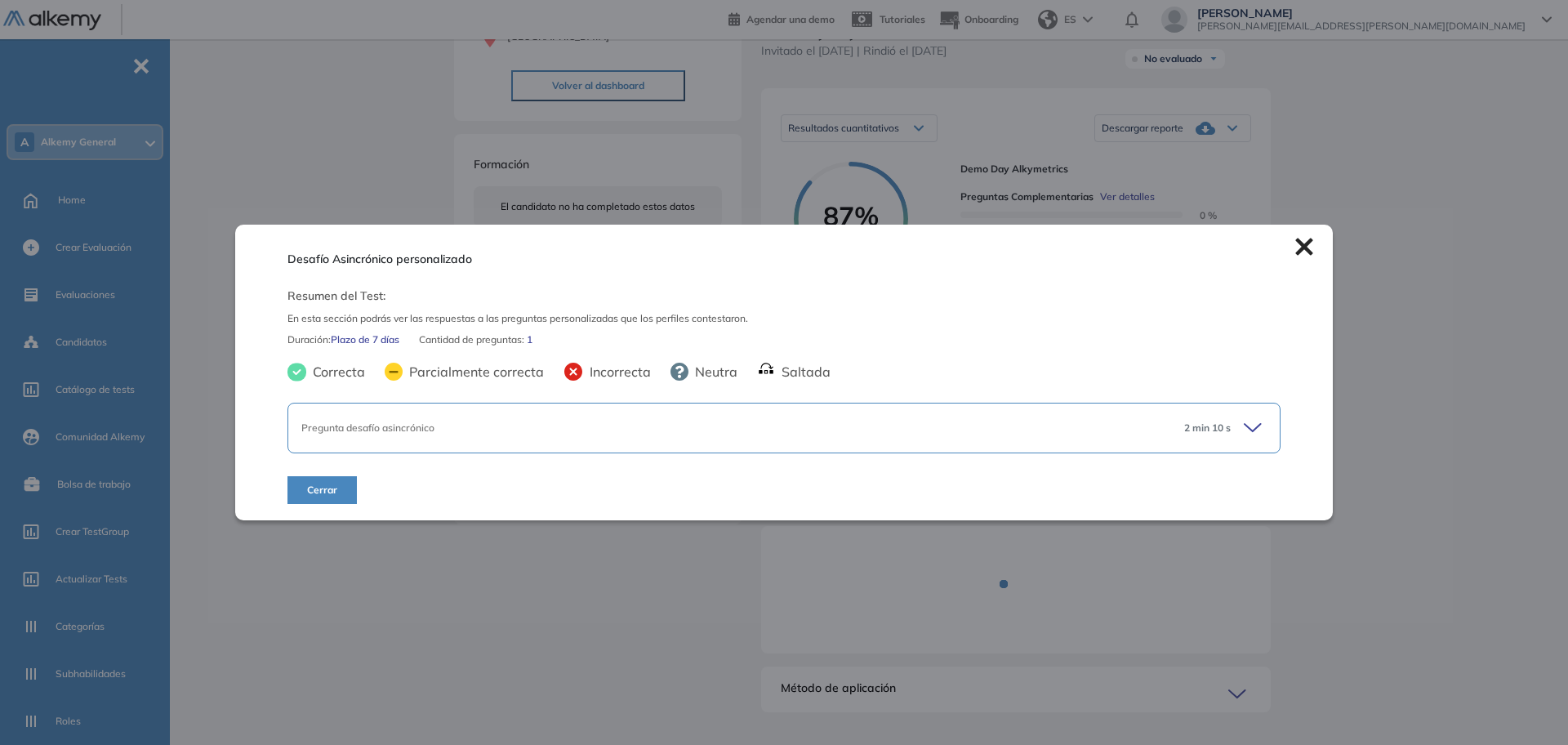
click at [1034, 140] on div "Desafío Asincrónico personalizado Resumen del Test: En esta sección podrás ver …" at bounding box center [872, 299] width 849 height 864
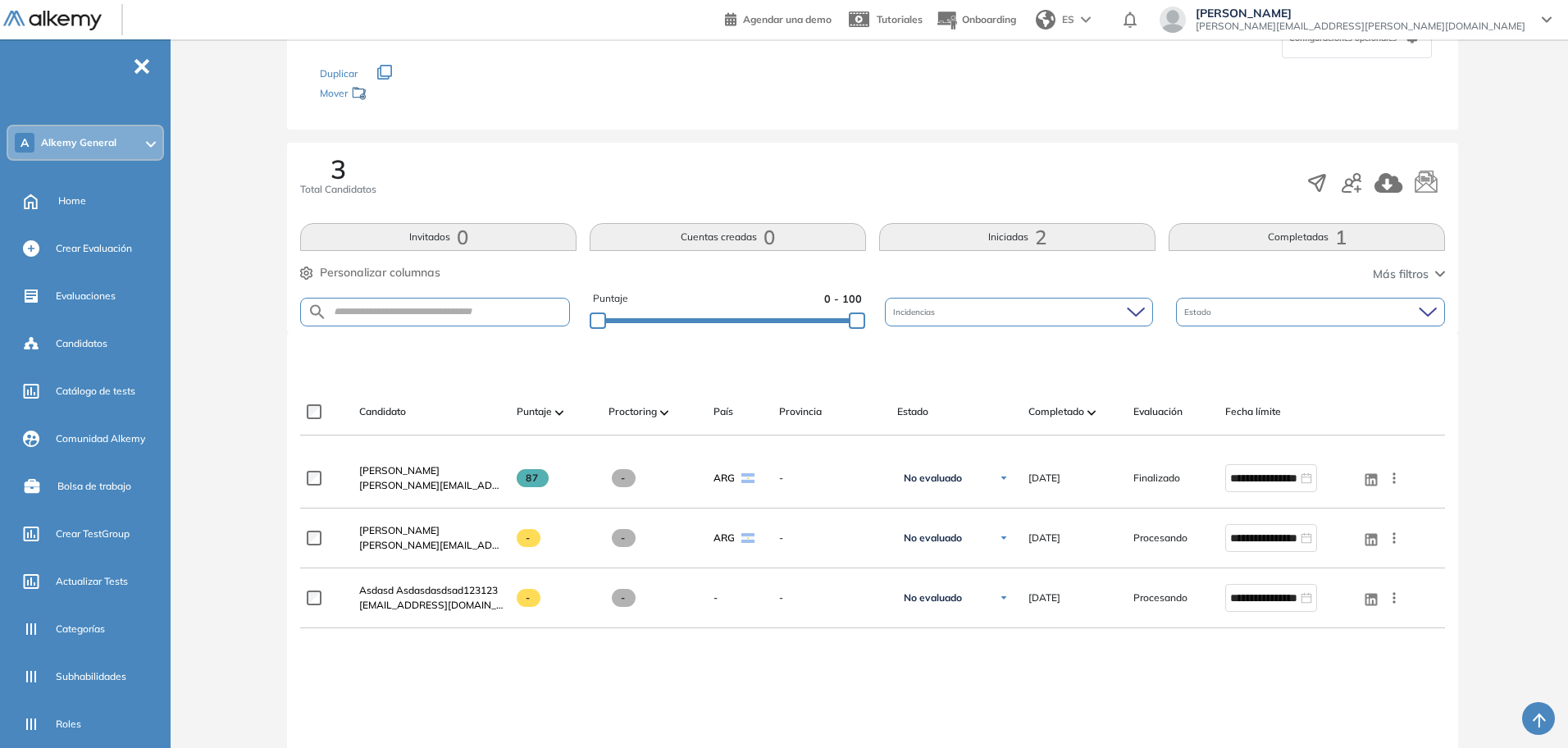
scroll to position [205, 0]
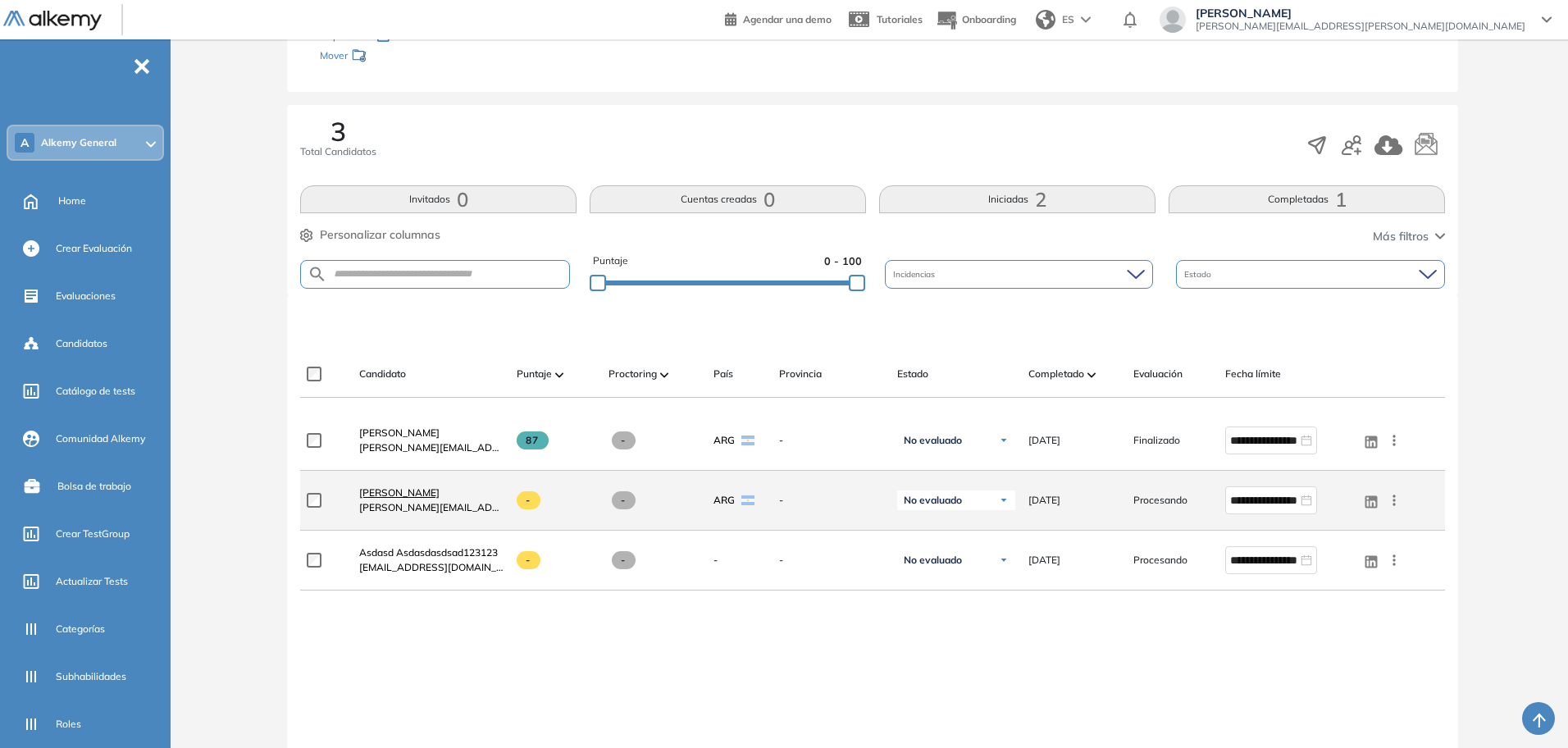
click at [407, 494] on span "[PERSON_NAME]" at bounding box center [399, 492] width 81 height 13
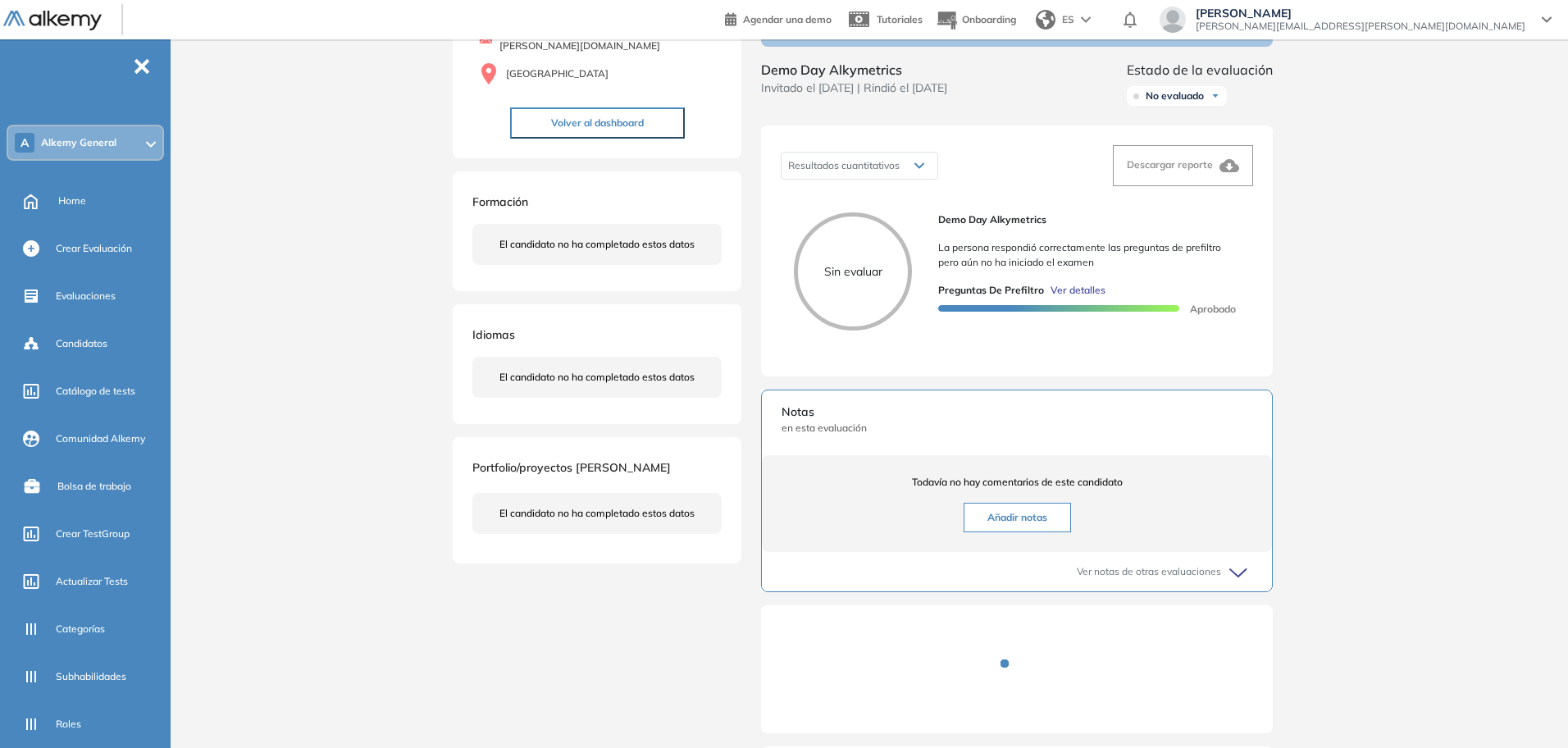
scroll to position [83, 0]
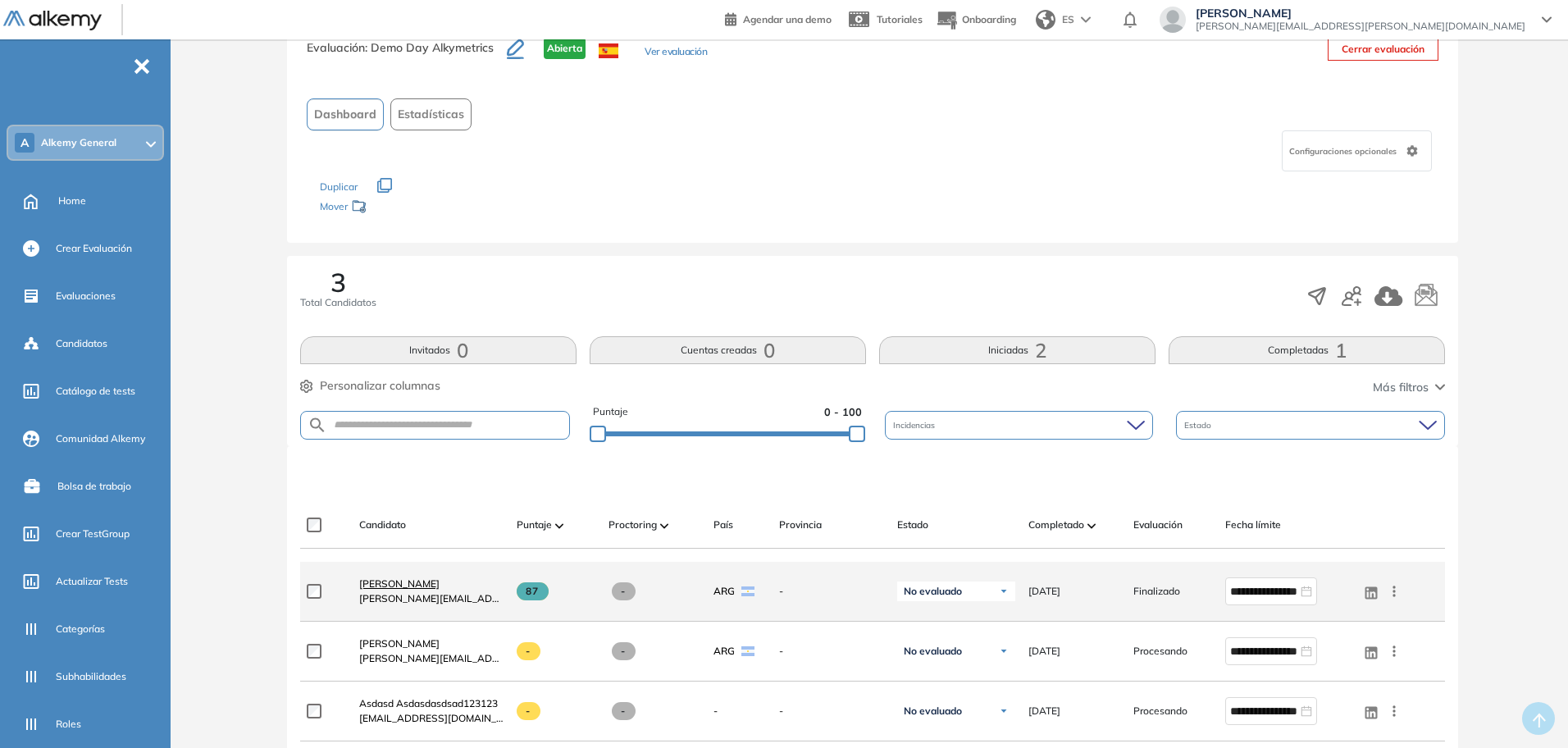
scroll to position [102, 0]
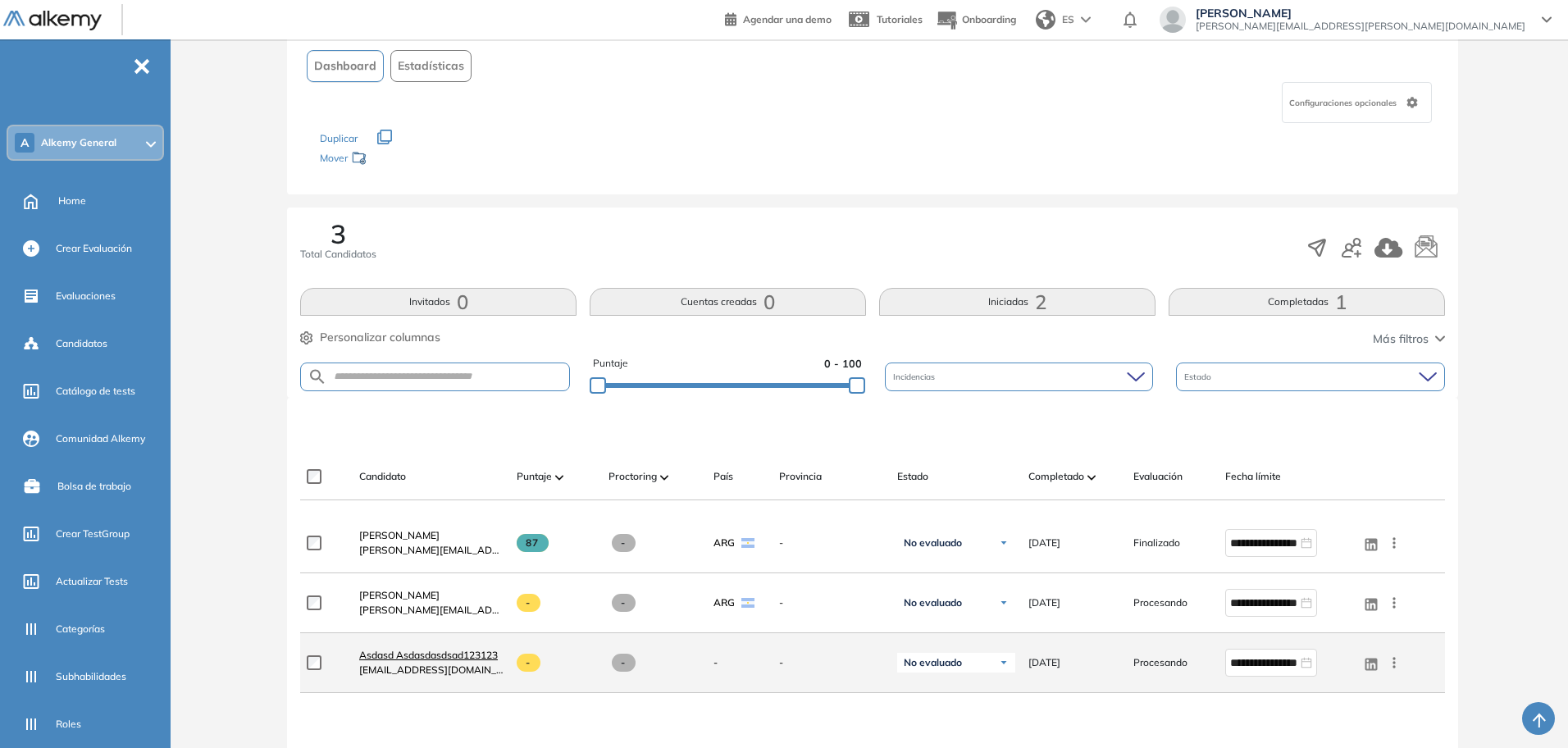
click at [392, 652] on span "Asdasd Asdasdasdsad123123" at bounding box center [428, 655] width 139 height 13
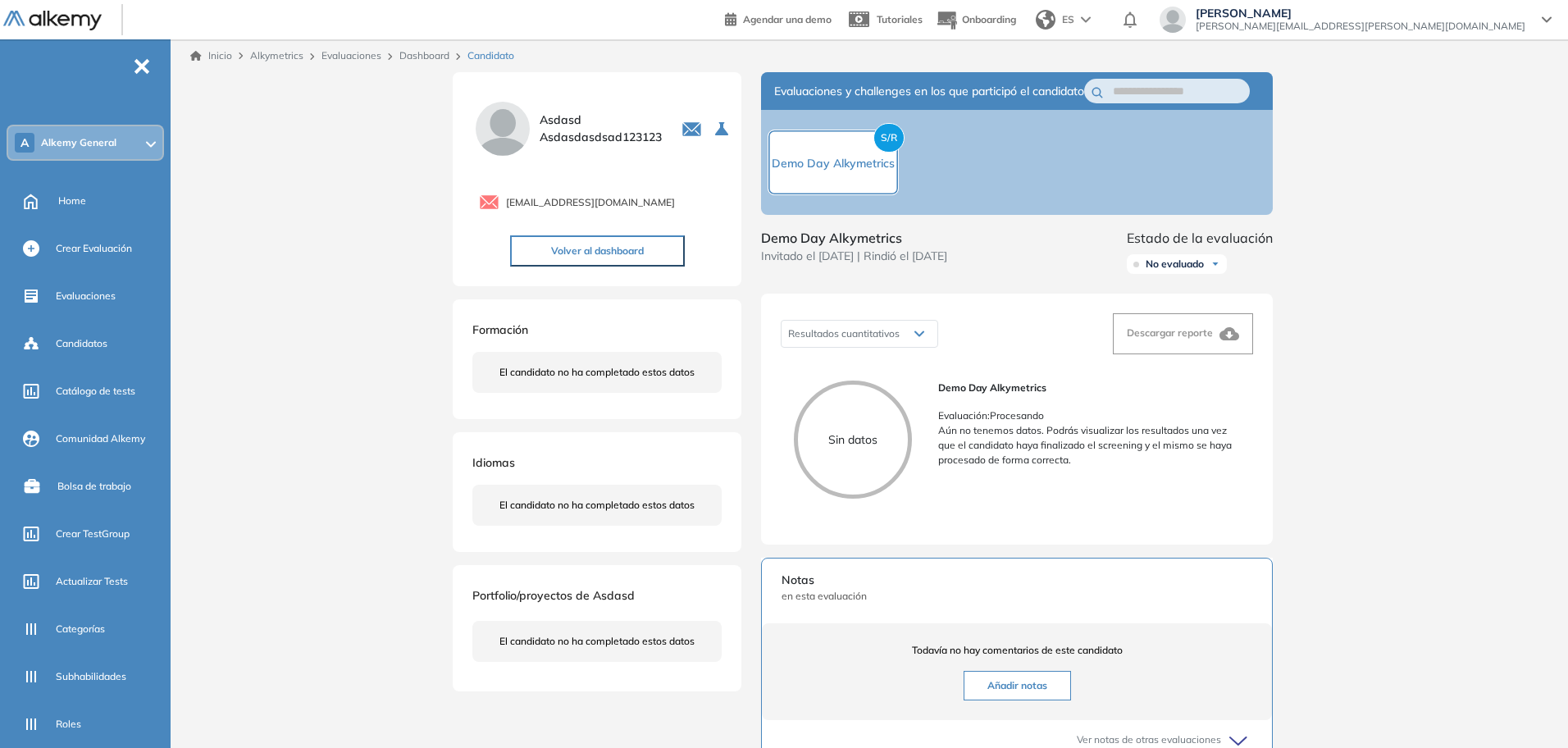
click at [581, 260] on button "Volver al dashboard" at bounding box center [597, 250] width 175 height 31
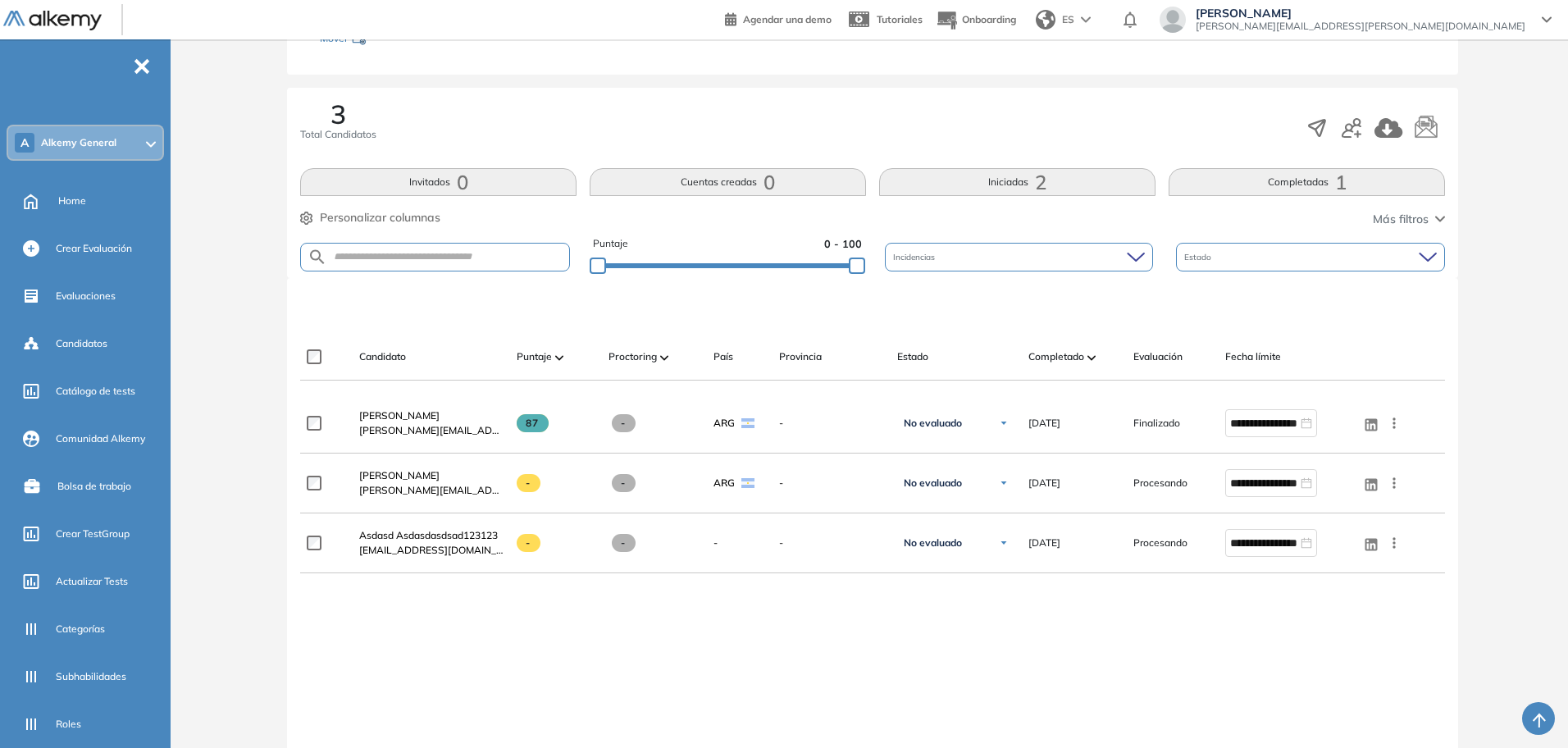
scroll to position [369, 0]
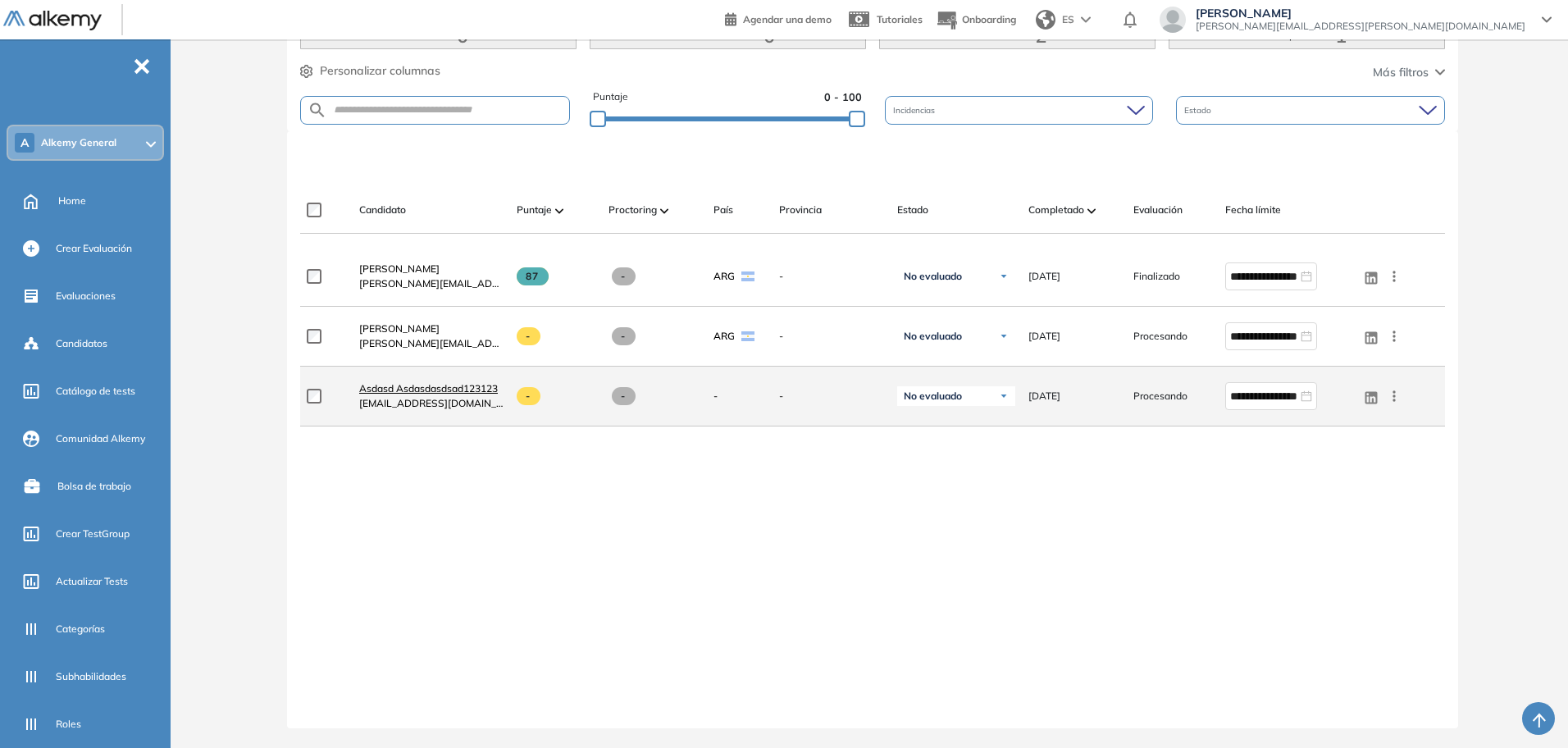
click at [439, 392] on span "Asdasd Asdasdasdsad123123" at bounding box center [428, 388] width 139 height 13
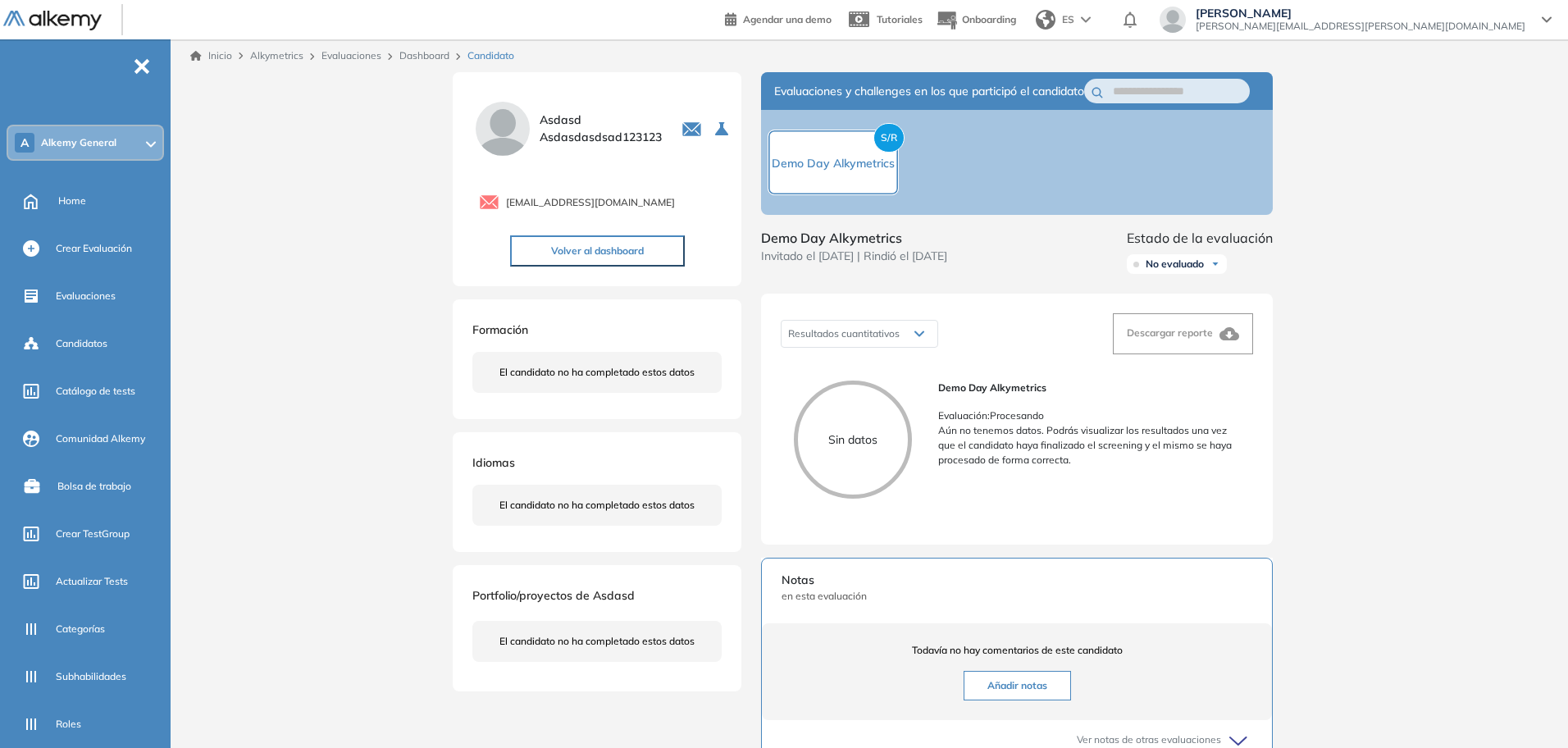
click at [592, 248] on button "Volver al dashboard" at bounding box center [597, 250] width 175 height 31
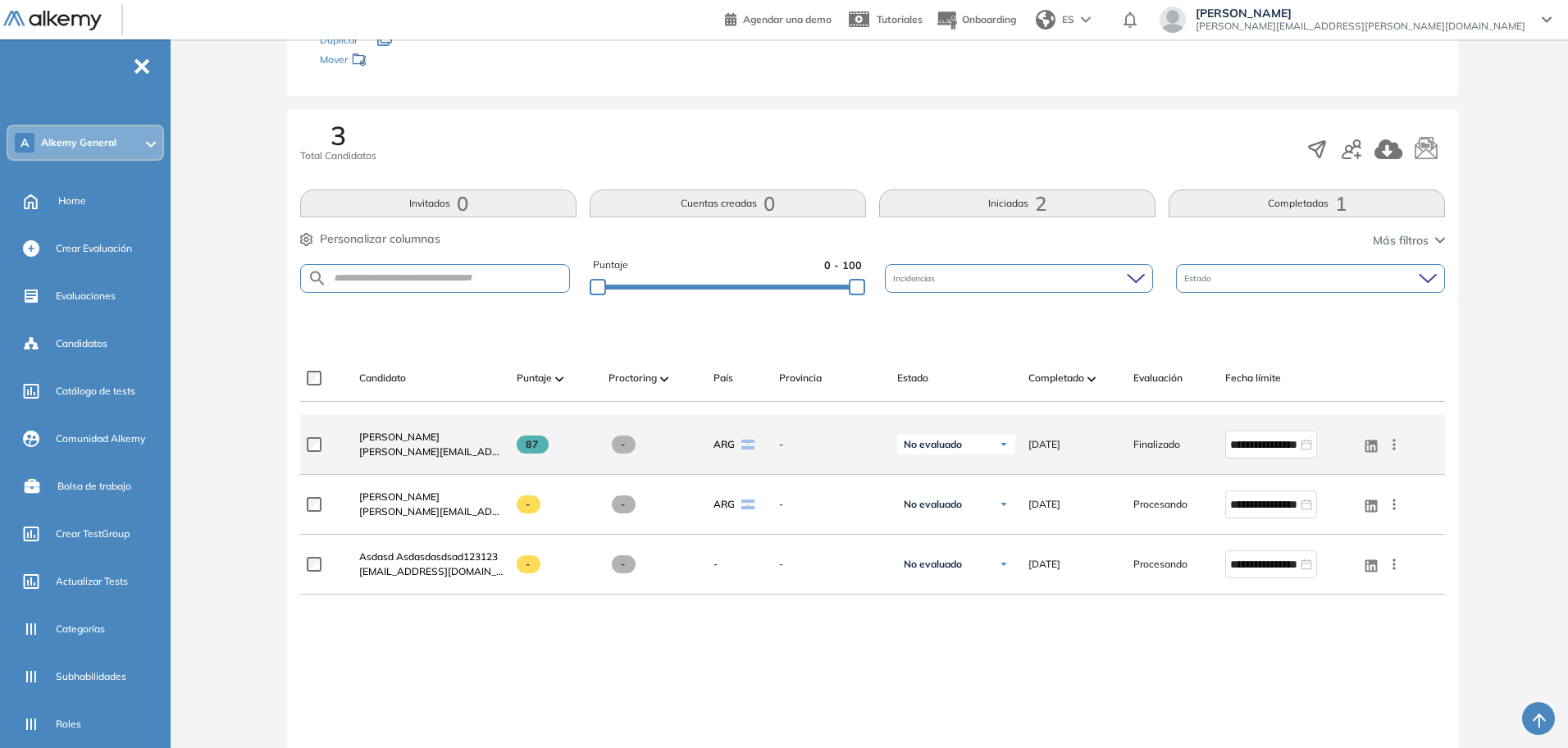
scroll to position [205, 0]
